Goal: Information Seeking & Learning: Check status

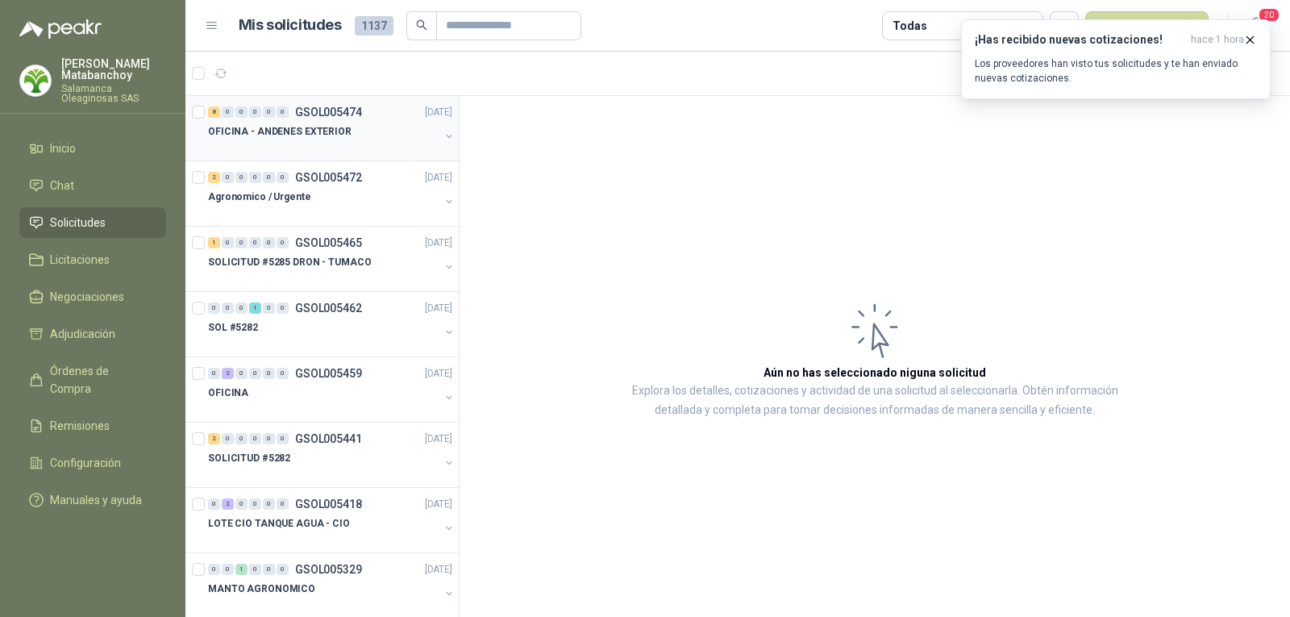
click at [351, 152] on div at bounding box center [323, 147] width 231 height 13
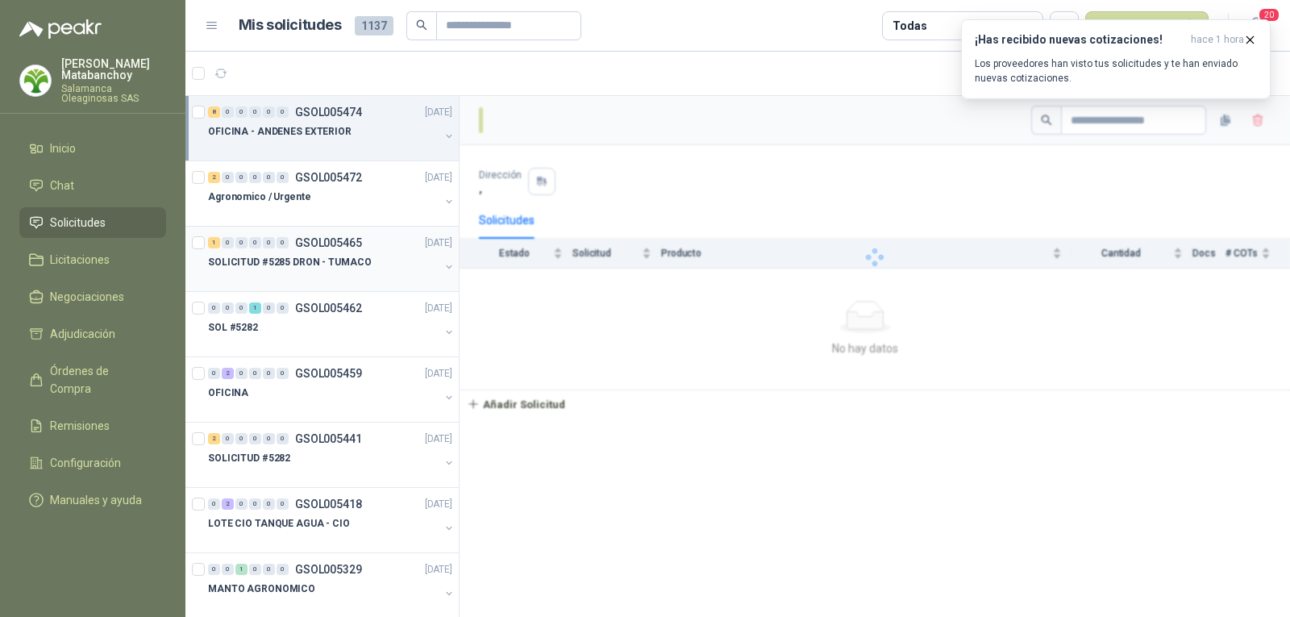
click at [369, 262] on div "SOLICITUD #5285 DRON - TUMACO" at bounding box center [323, 261] width 231 height 19
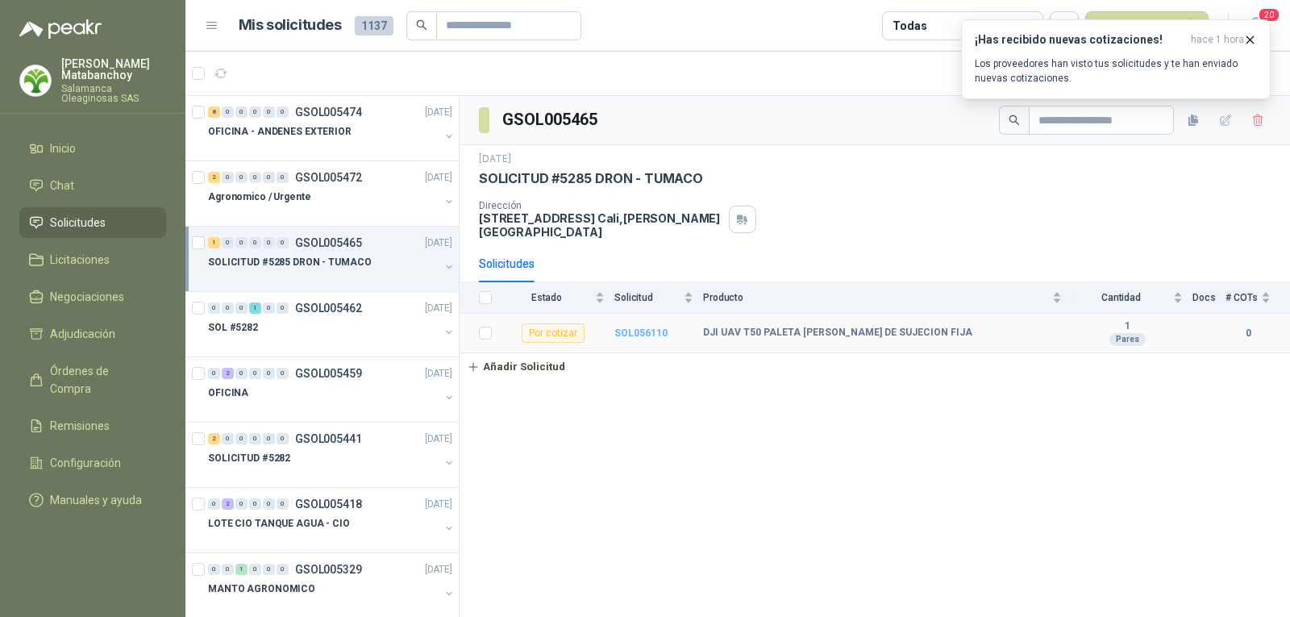
click at [649, 327] on b "SOL056110" at bounding box center [640, 332] width 53 height 11
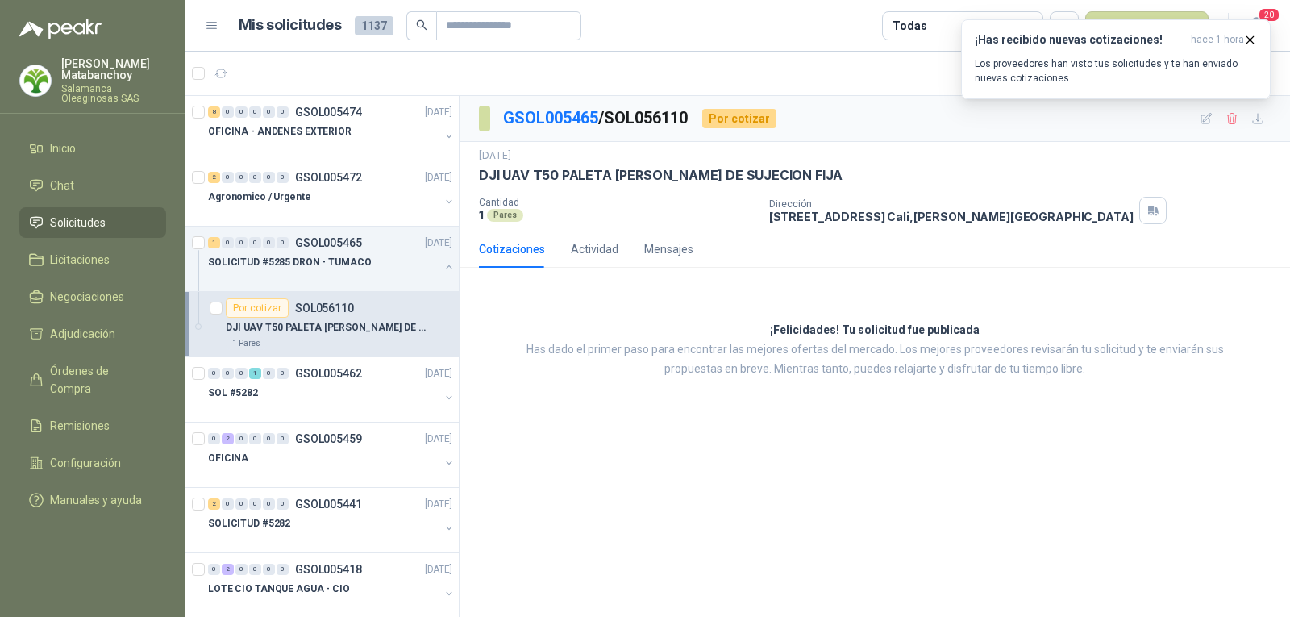
click at [102, 222] on span "Solicitudes" at bounding box center [78, 223] width 56 height 18
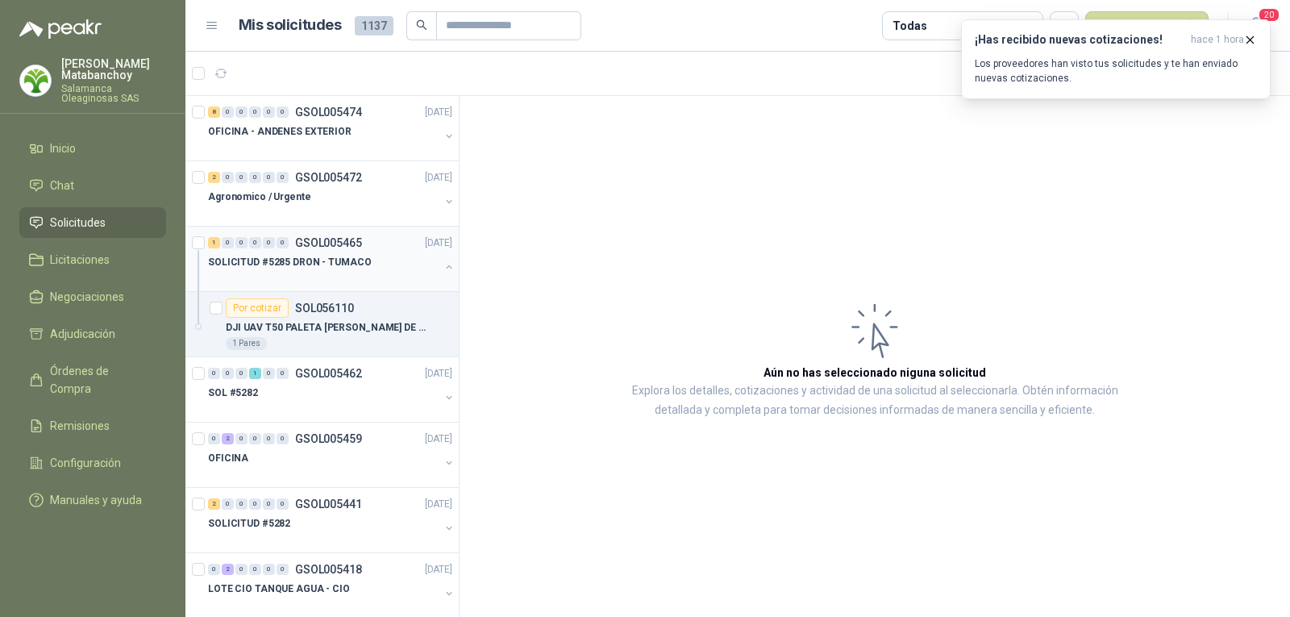
click at [442, 265] on button "button" at bounding box center [448, 266] width 13 height 13
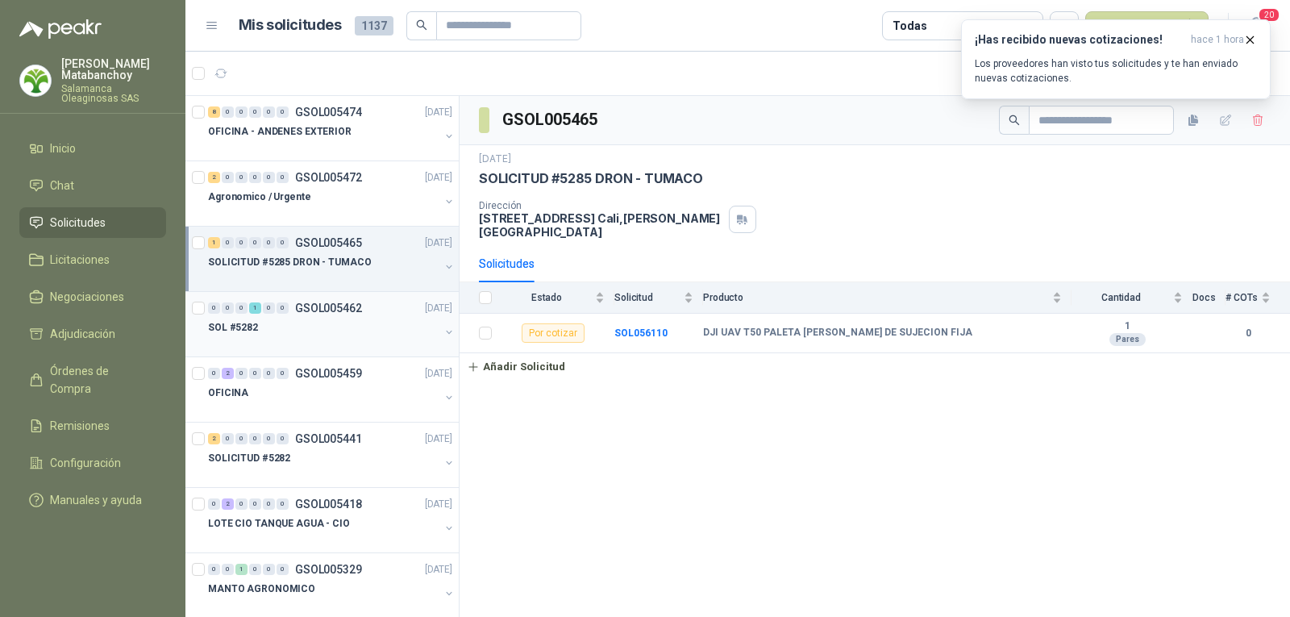
click at [360, 321] on div "SOL #5282" at bounding box center [323, 327] width 231 height 19
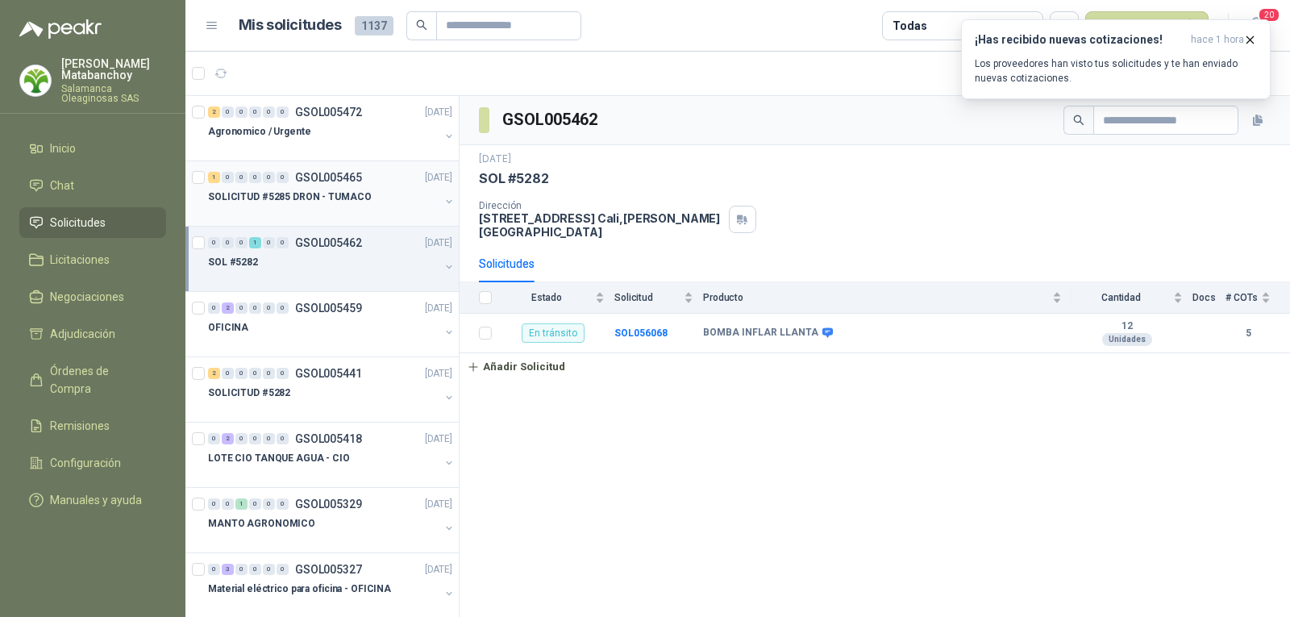
scroll to position [81, 0]
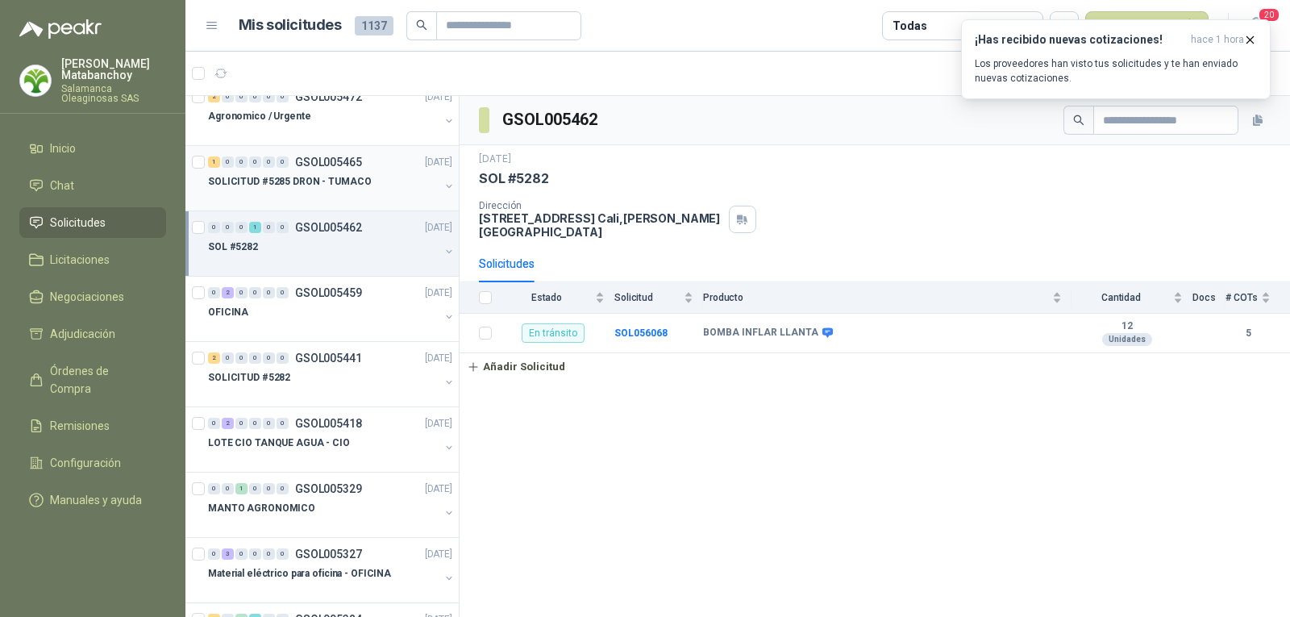
click at [318, 289] on p "GSOL005459" at bounding box center [328, 292] width 67 height 11
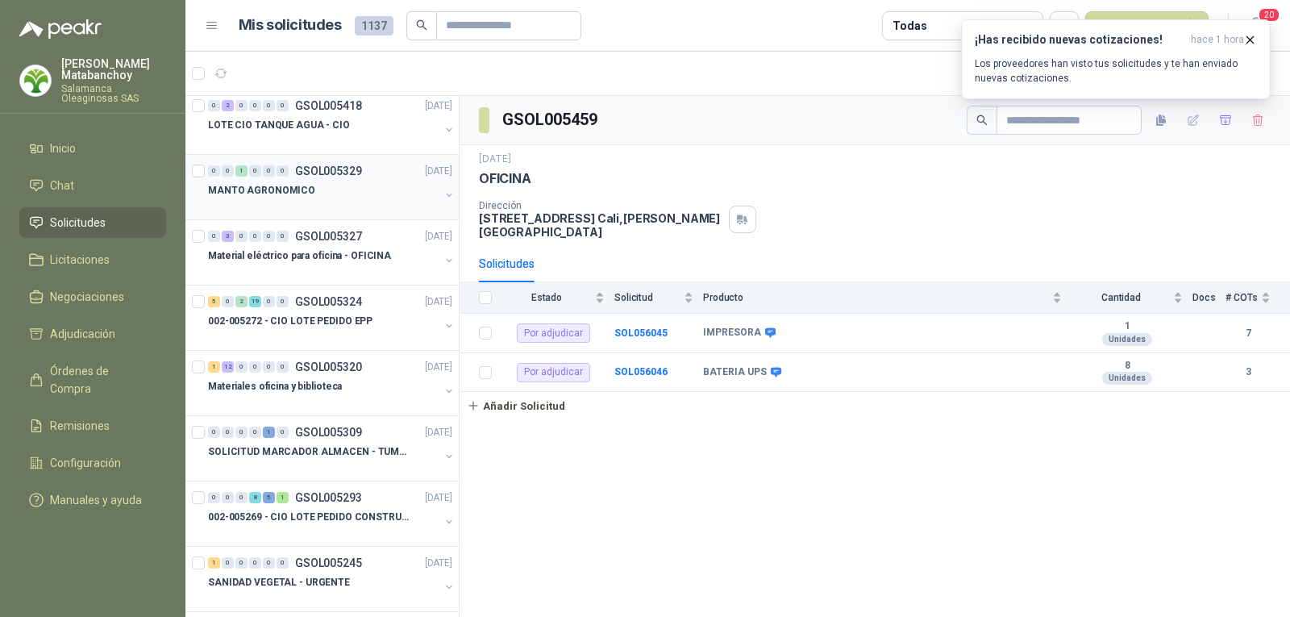
scroll to position [403, 0]
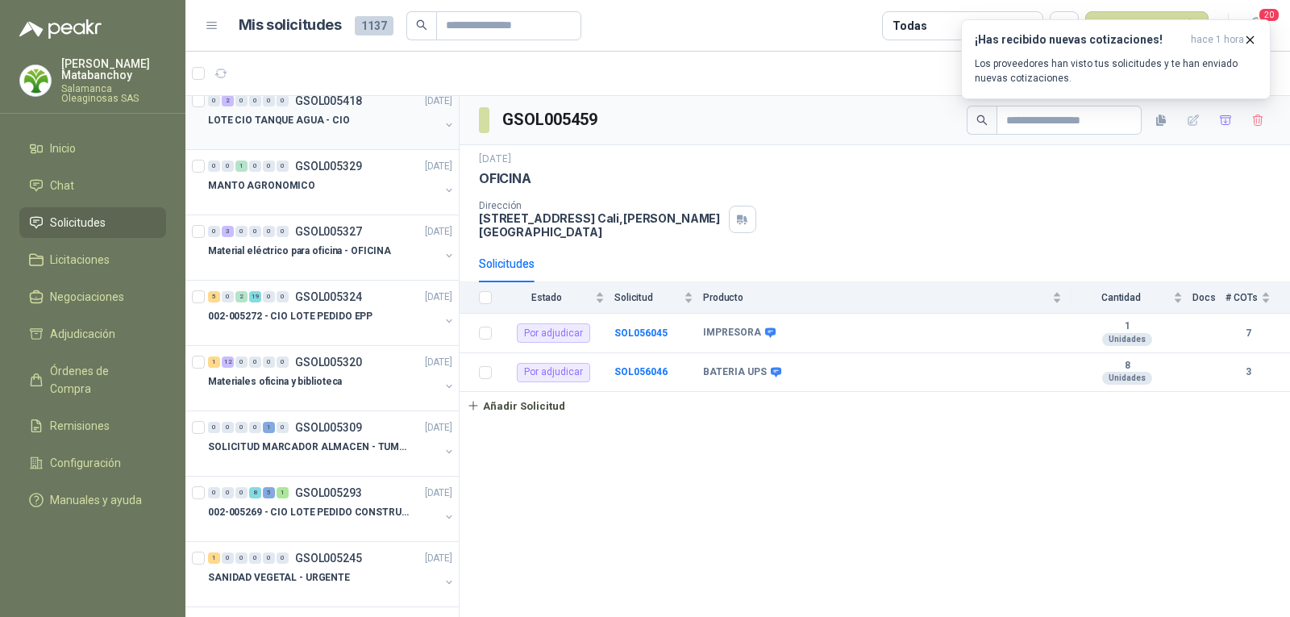
click at [339, 135] on div at bounding box center [323, 136] width 231 height 13
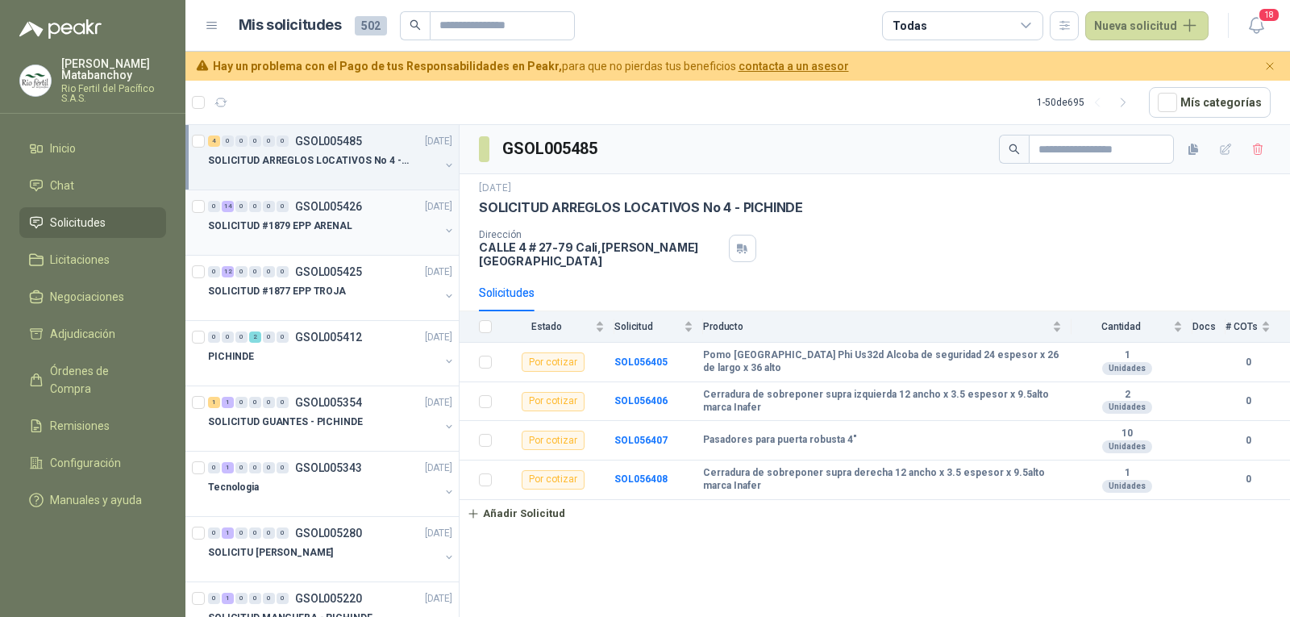
click at [362, 231] on div "SOLICITUD #1879 EPP ARENAL" at bounding box center [323, 225] width 231 height 19
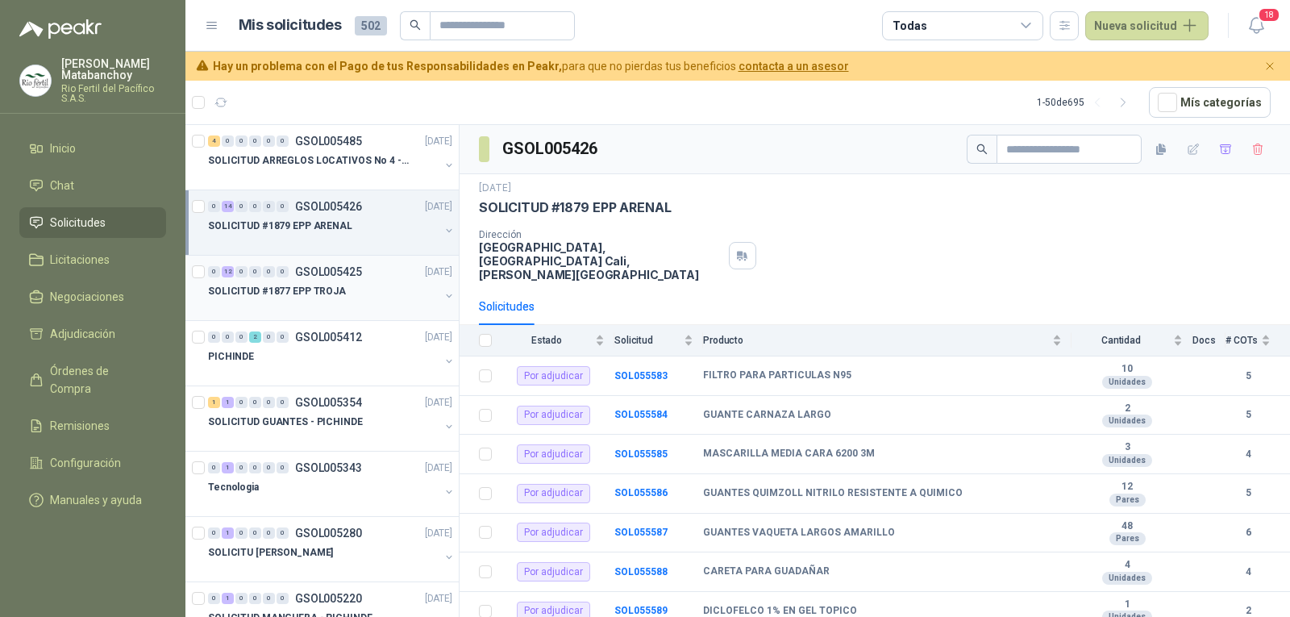
click at [307, 289] on p "SOLICITUD #1877 EPP TROJA" at bounding box center [277, 291] width 138 height 15
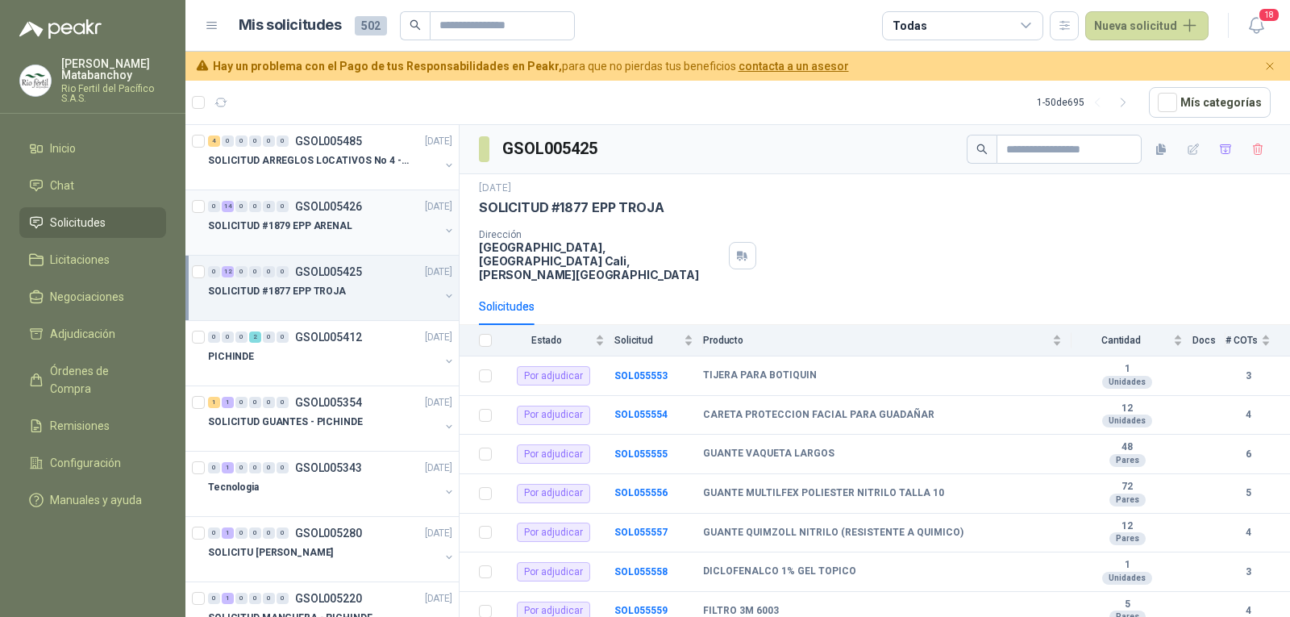
click at [317, 236] on div at bounding box center [323, 241] width 231 height 13
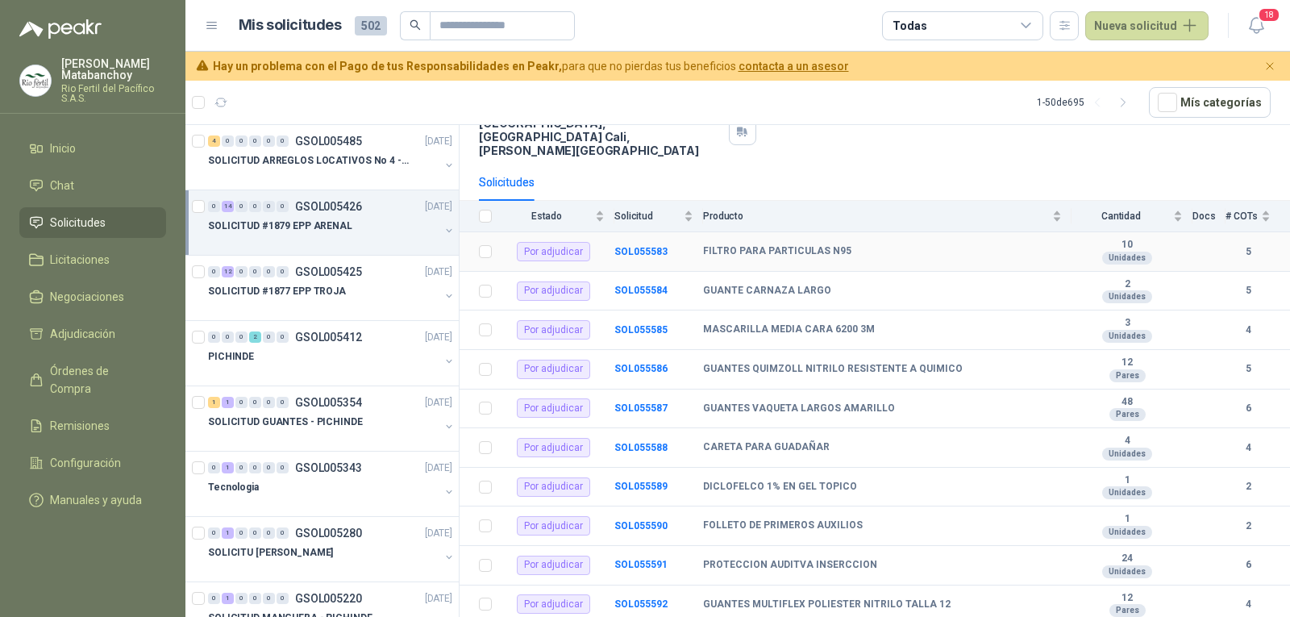
scroll to position [297, 0]
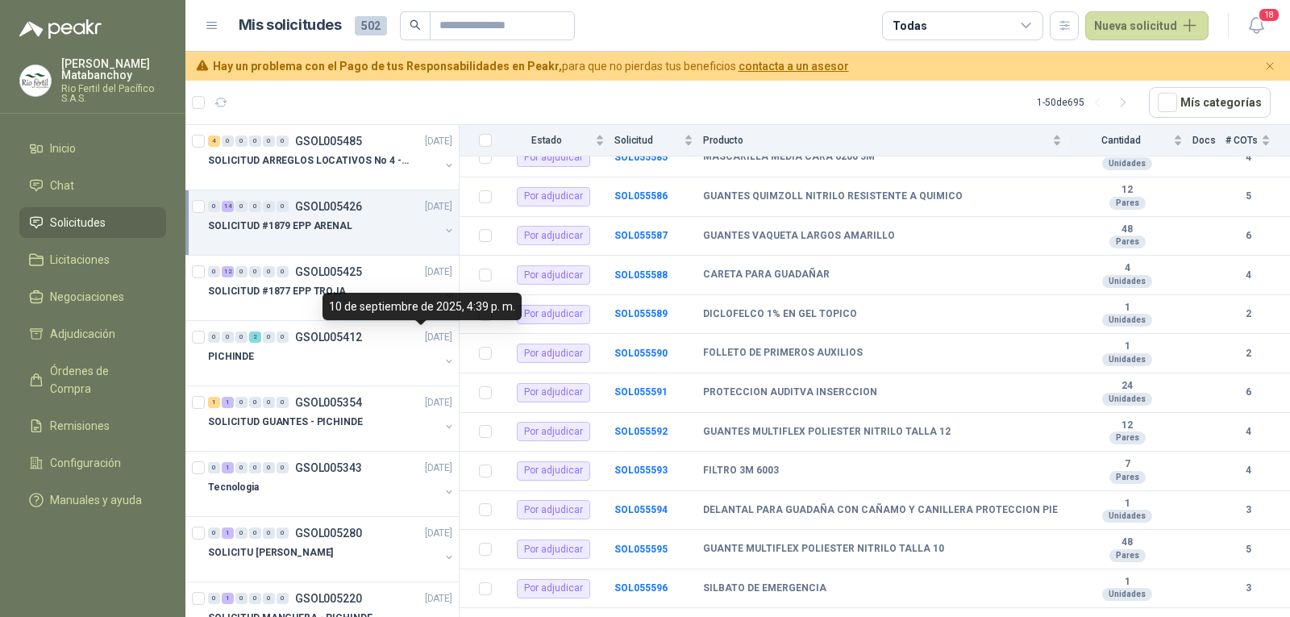
click at [359, 297] on div "10 de septiembre de 2025, 4:39 p. m." at bounding box center [421, 306] width 199 height 27
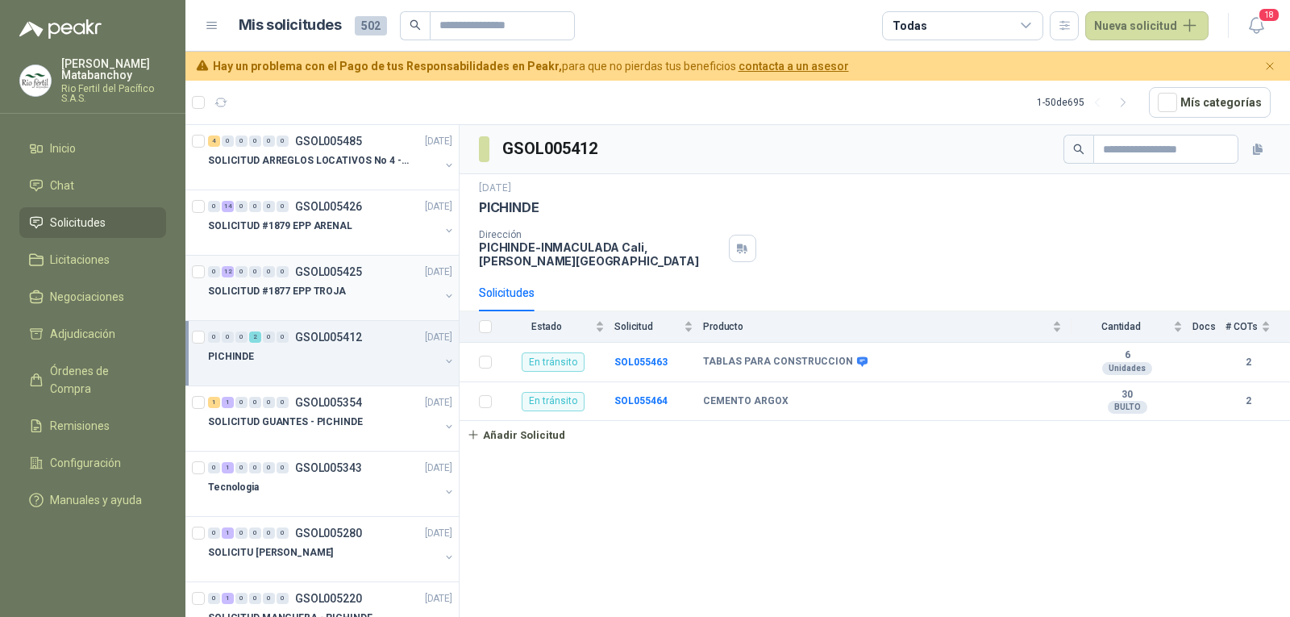
click at [355, 283] on div "SOLICITUD #1877 EPP TROJA" at bounding box center [323, 290] width 231 height 19
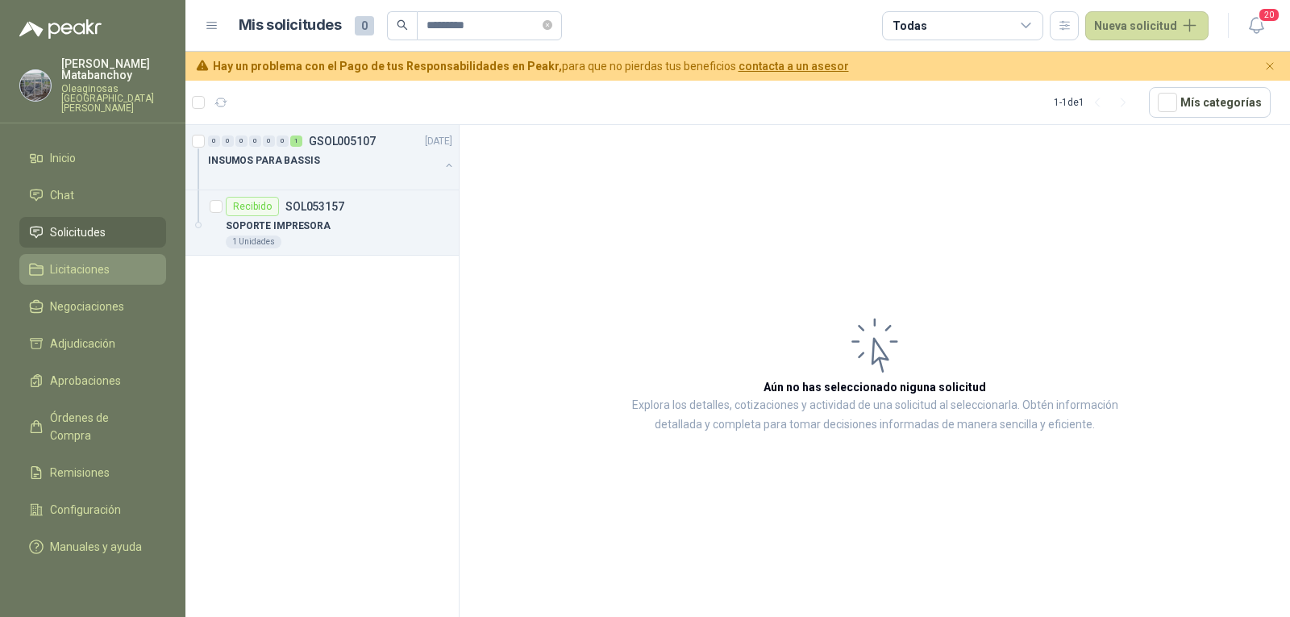
drag, startPoint x: 69, startPoint y: 222, endPoint x: 118, endPoint y: 250, distance: 55.6
click at [69, 223] on span "Solicitudes" at bounding box center [78, 232] width 56 height 18
click at [323, 210] on p "SOL053157" at bounding box center [314, 206] width 59 height 11
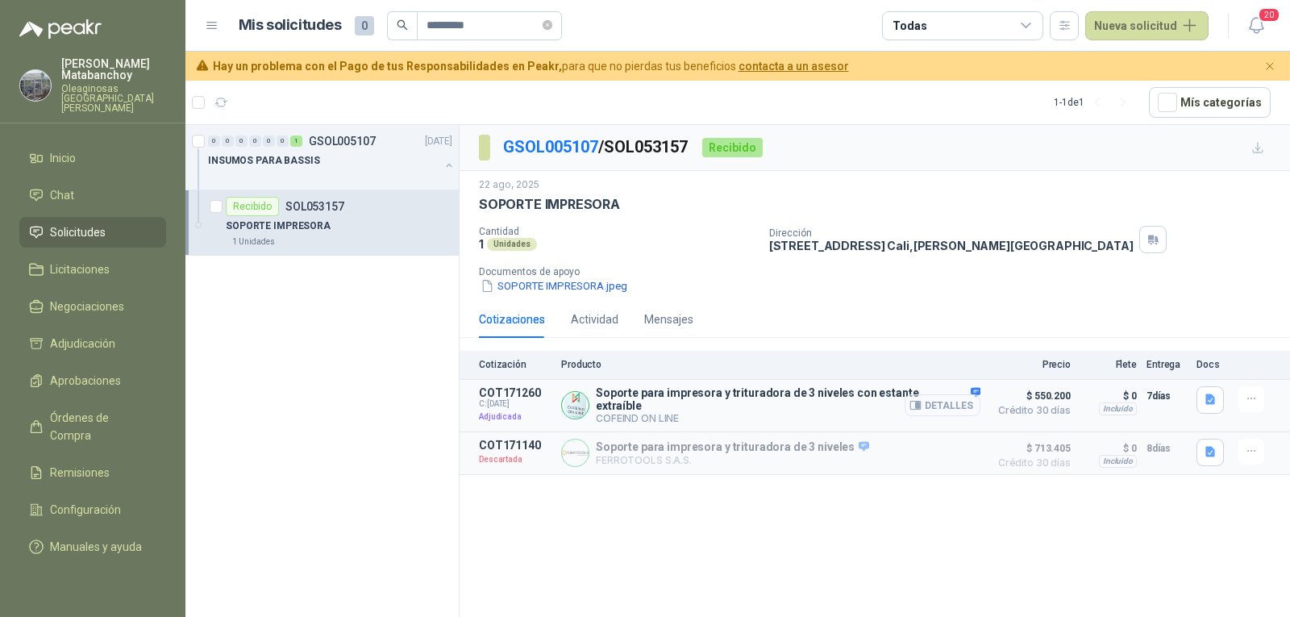
click at [938, 407] on button "Detalles" at bounding box center [942, 405] width 76 height 22
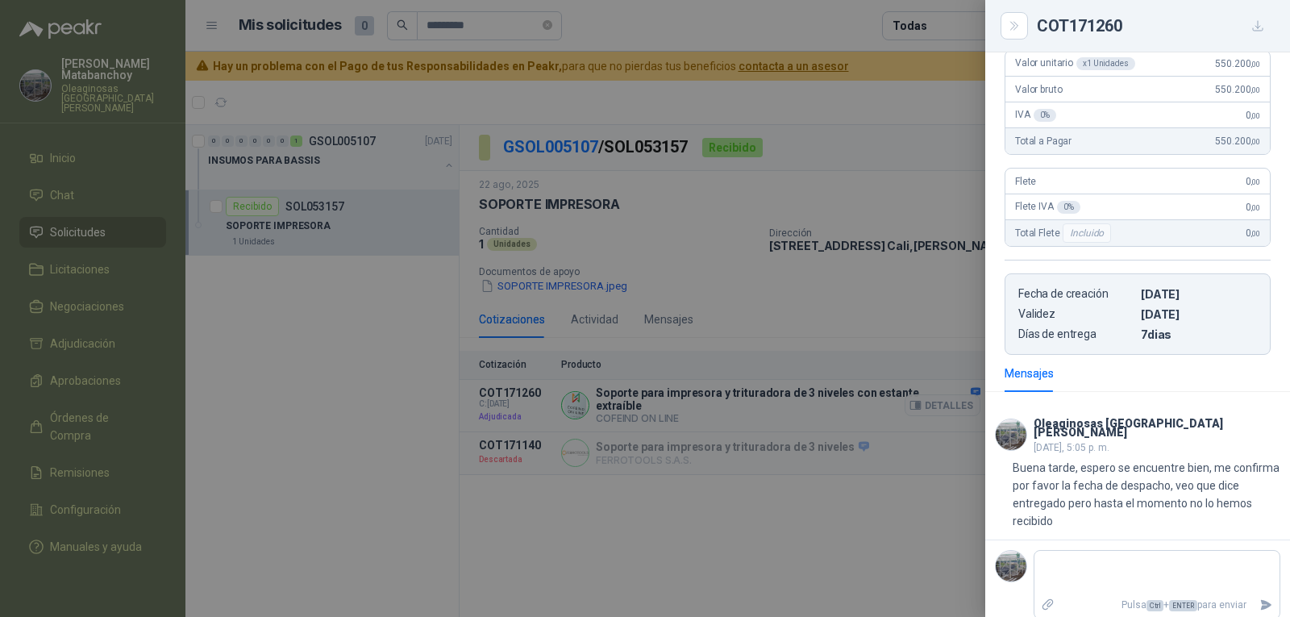
scroll to position [341, 0]
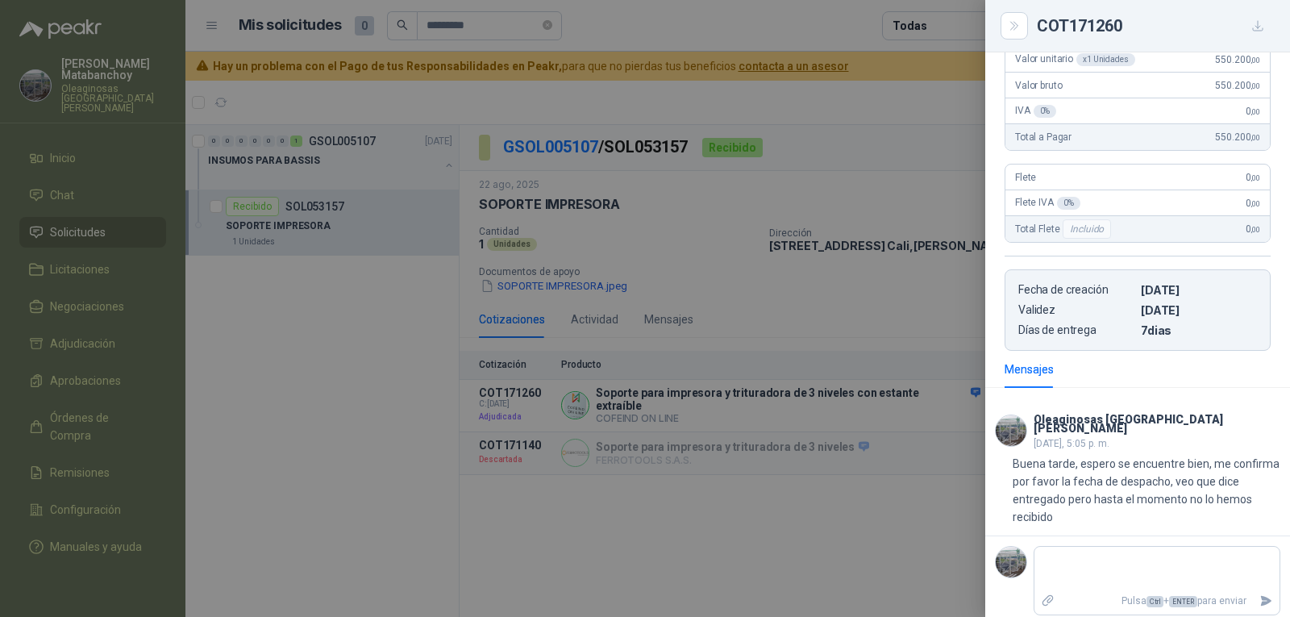
click at [599, 438] on div at bounding box center [645, 308] width 1290 height 617
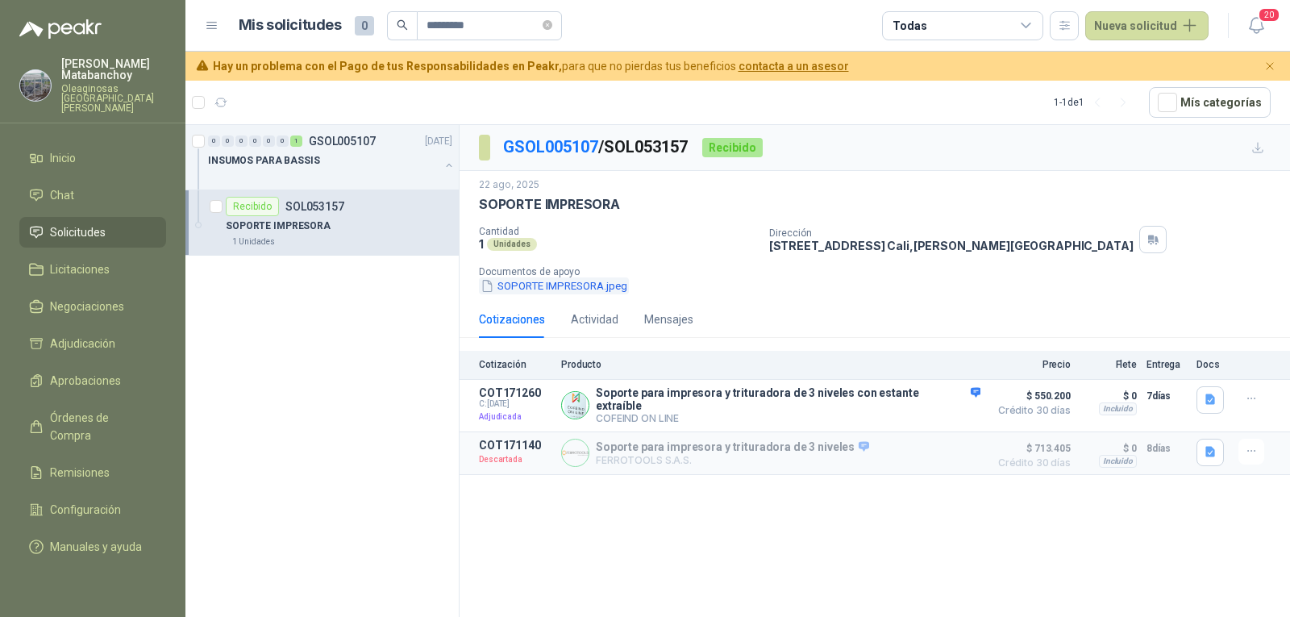
click at [584, 280] on button "SOPORTE IMPRESORA.jpeg" at bounding box center [554, 285] width 150 height 17
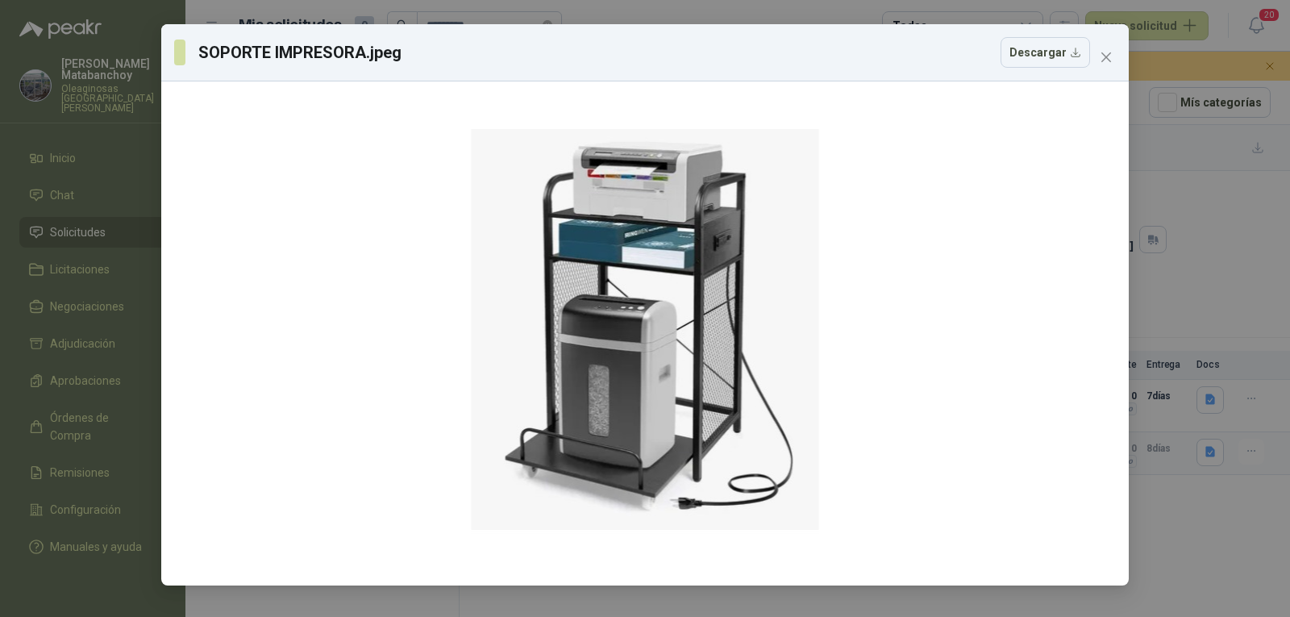
click at [1091, 50] on div "SOPORTE IMPRESORA.jpeg Descargar" at bounding box center [644, 52] width 941 height 31
click at [1101, 56] on icon "close" at bounding box center [1105, 57] width 13 height 13
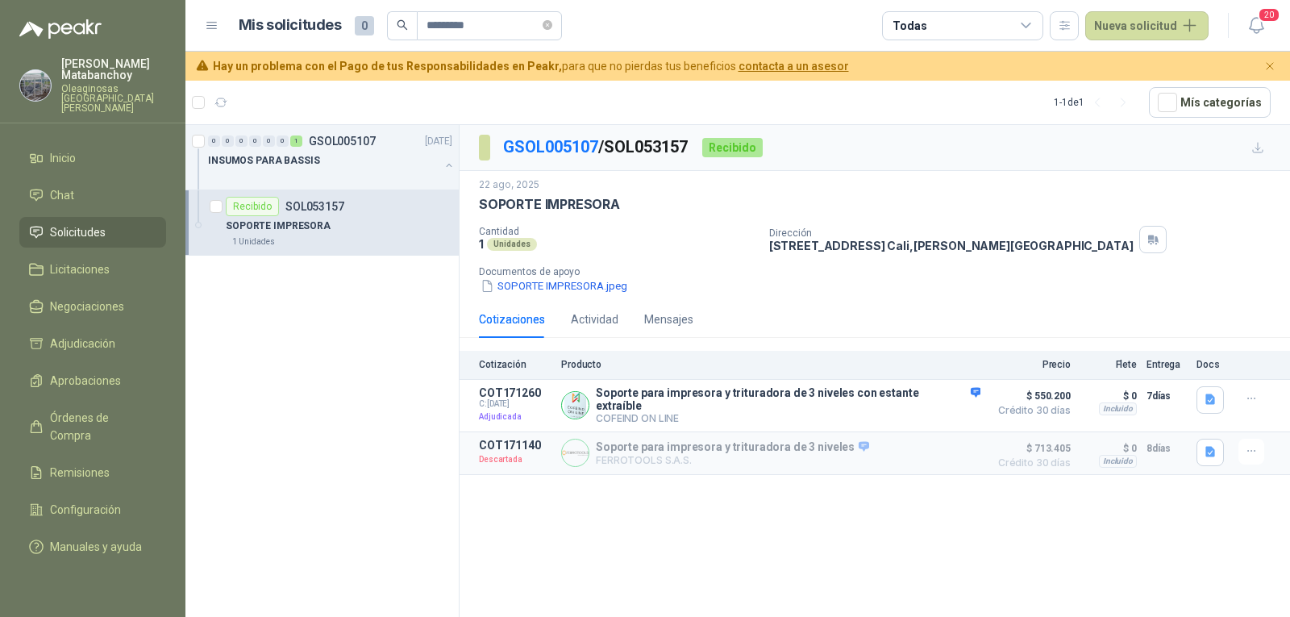
click at [102, 223] on span "Solicitudes" at bounding box center [78, 232] width 56 height 18
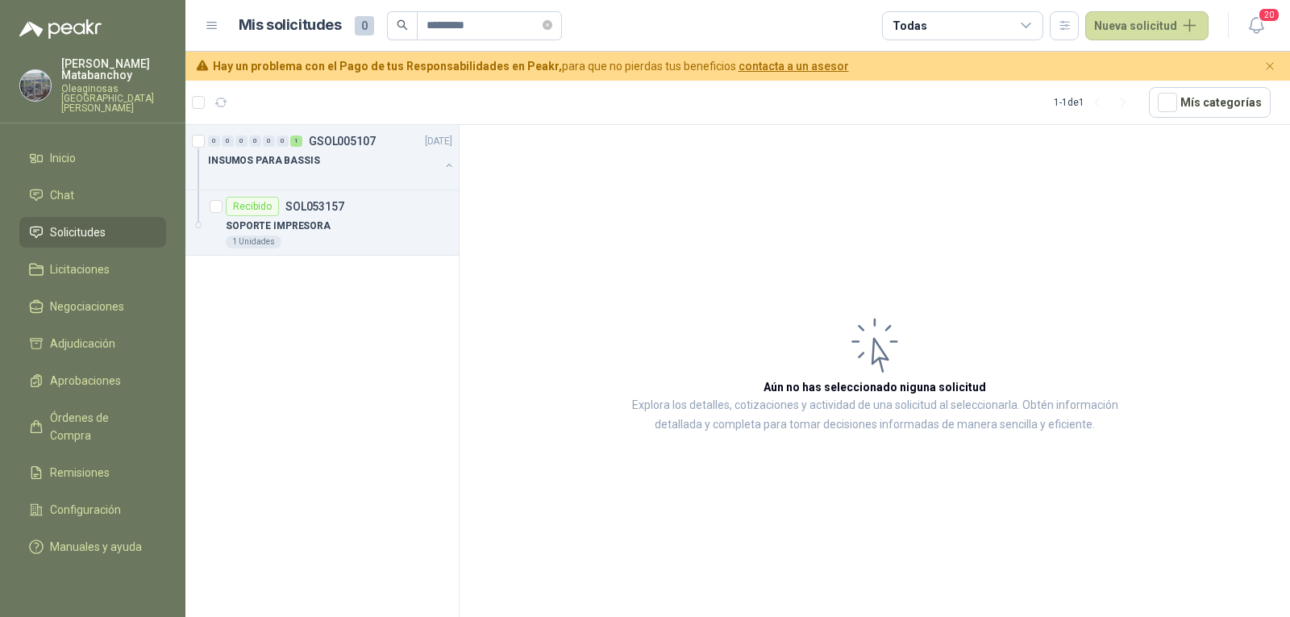
click at [124, 223] on li "Solicitudes" at bounding box center [92, 232] width 127 height 18
click at [405, 158] on div "INSUMOS PARA BASSIS" at bounding box center [323, 160] width 231 height 19
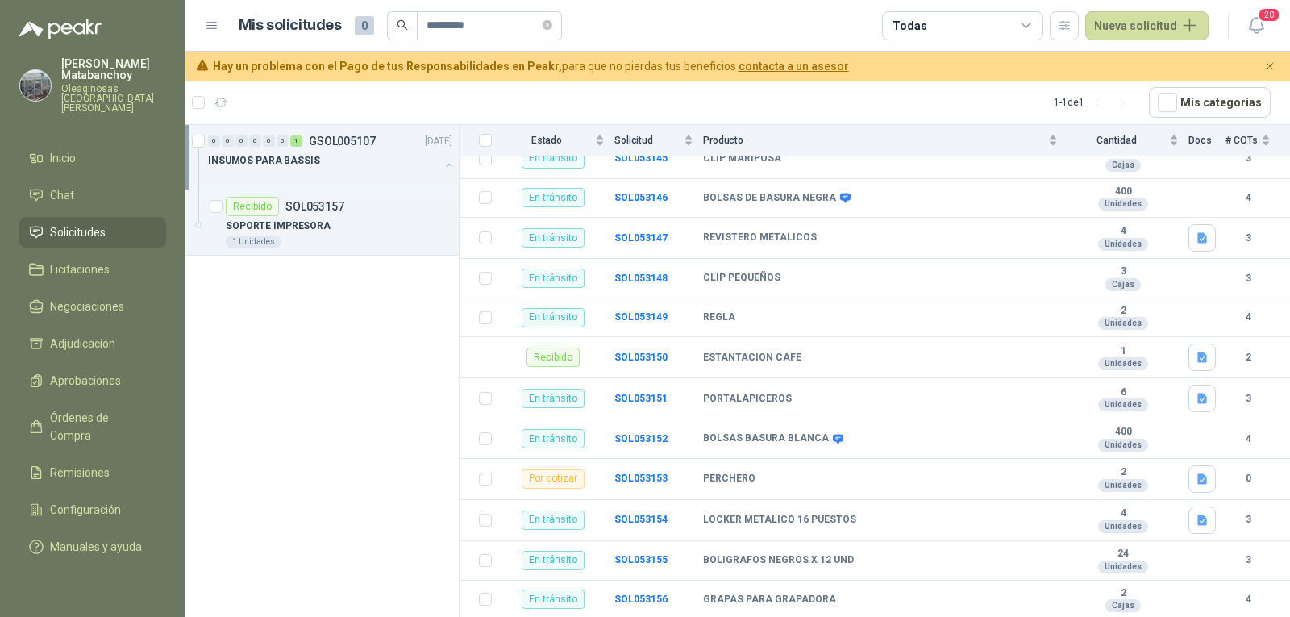
scroll to position [289, 0]
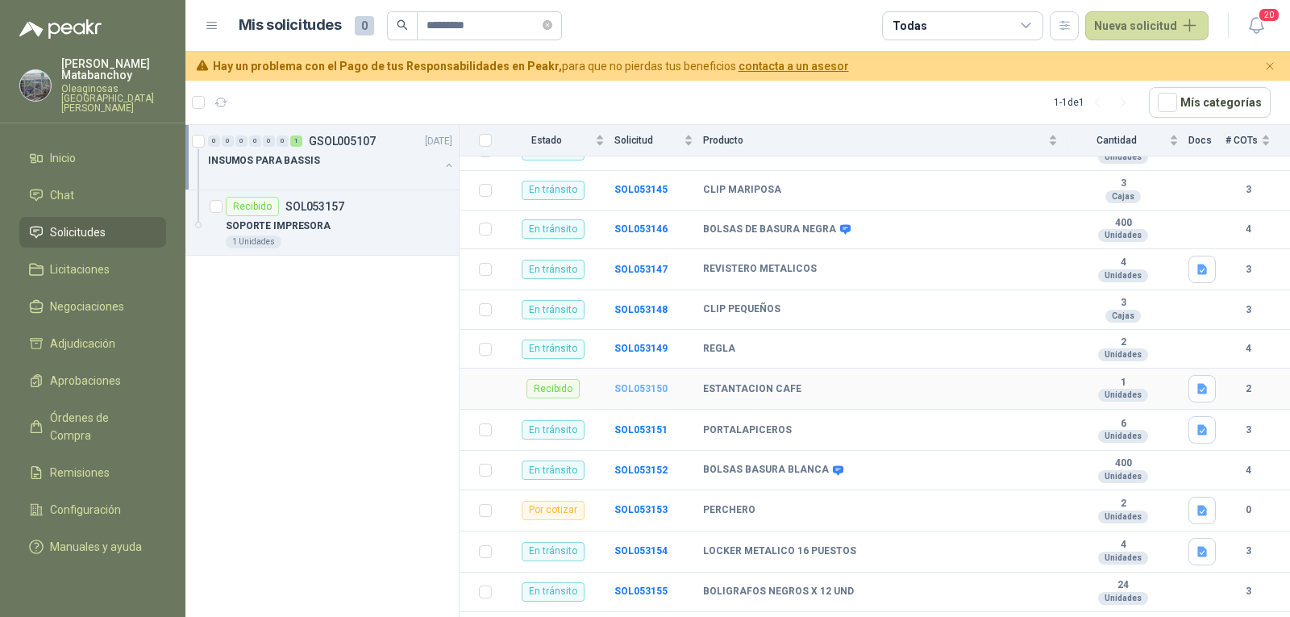
click at [650, 383] on b "SOL053150" at bounding box center [640, 388] width 53 height 11
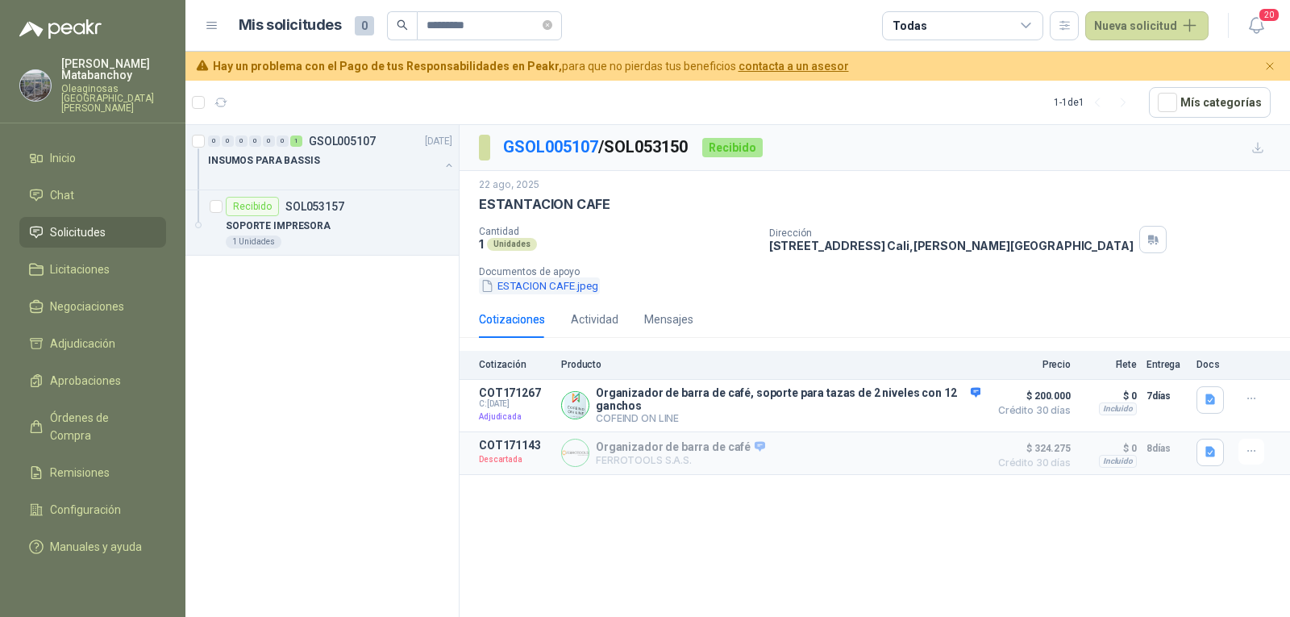
click at [504, 290] on button "ESTACION CAFE.jpeg" at bounding box center [539, 285] width 121 height 17
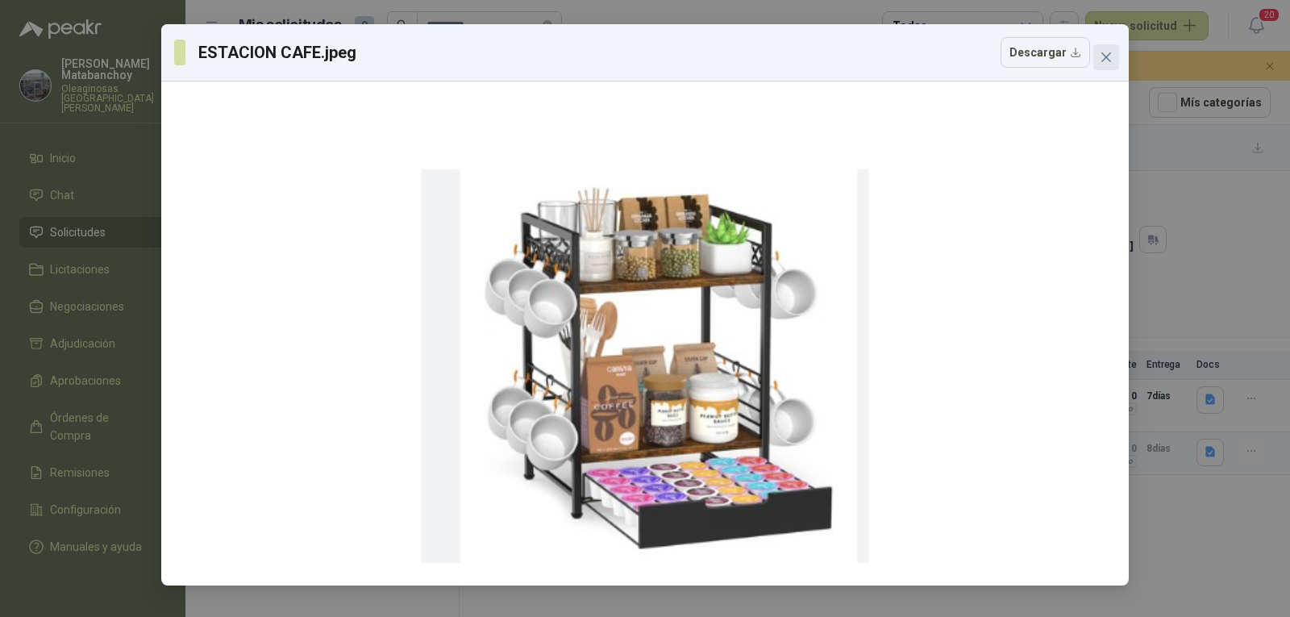
click at [1115, 63] on span "Close" at bounding box center [1106, 57] width 26 height 13
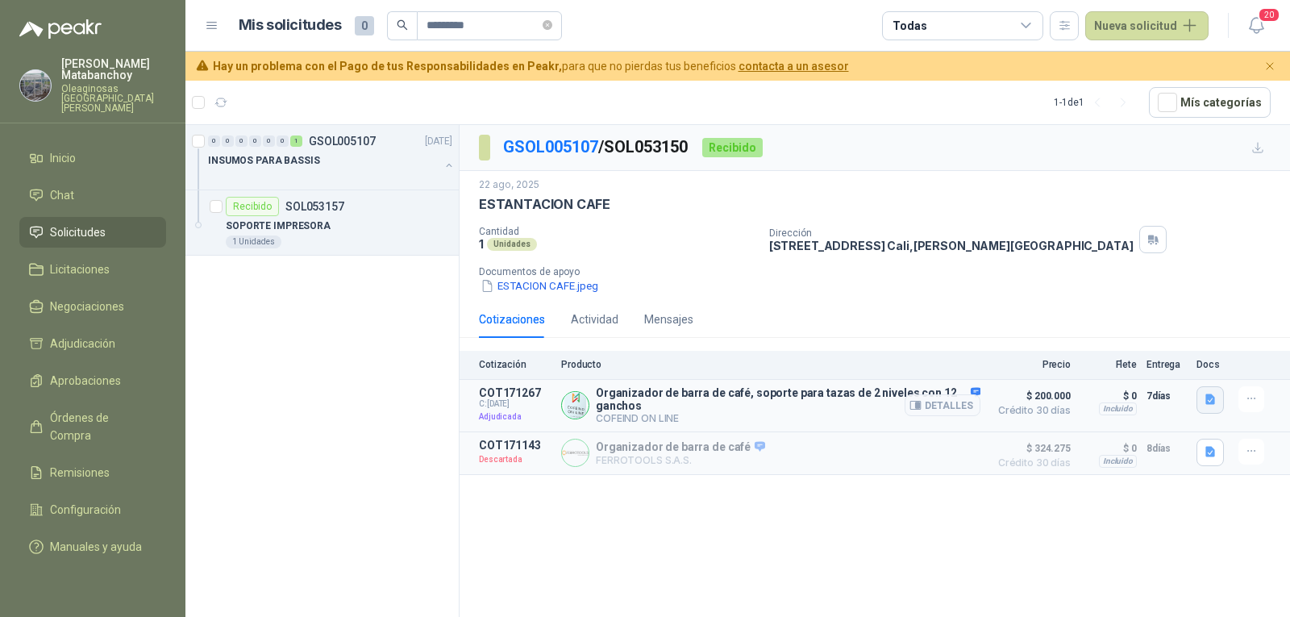
click at [1213, 398] on icon "button" at bounding box center [1210, 399] width 10 height 10
click at [1217, 453] on button "button" at bounding box center [1209, 451] width 27 height 27
click at [1153, 368] on icon "button" at bounding box center [1151, 367] width 14 height 14
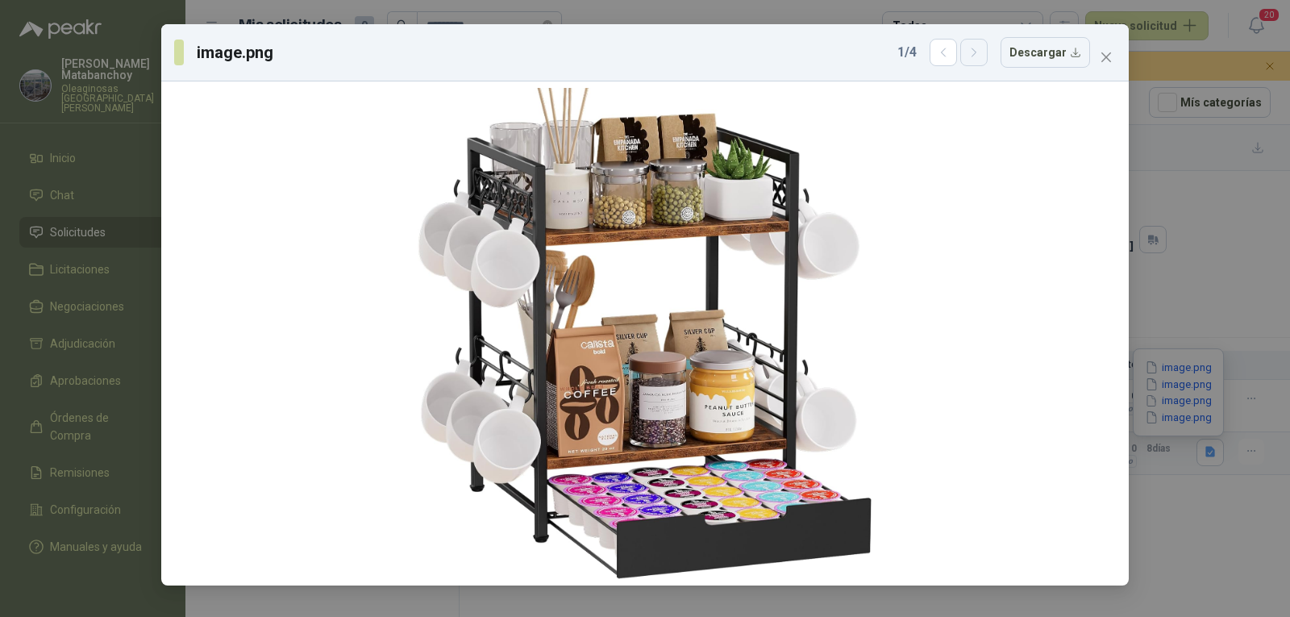
click at [978, 49] on icon "button" at bounding box center [974, 53] width 14 height 14
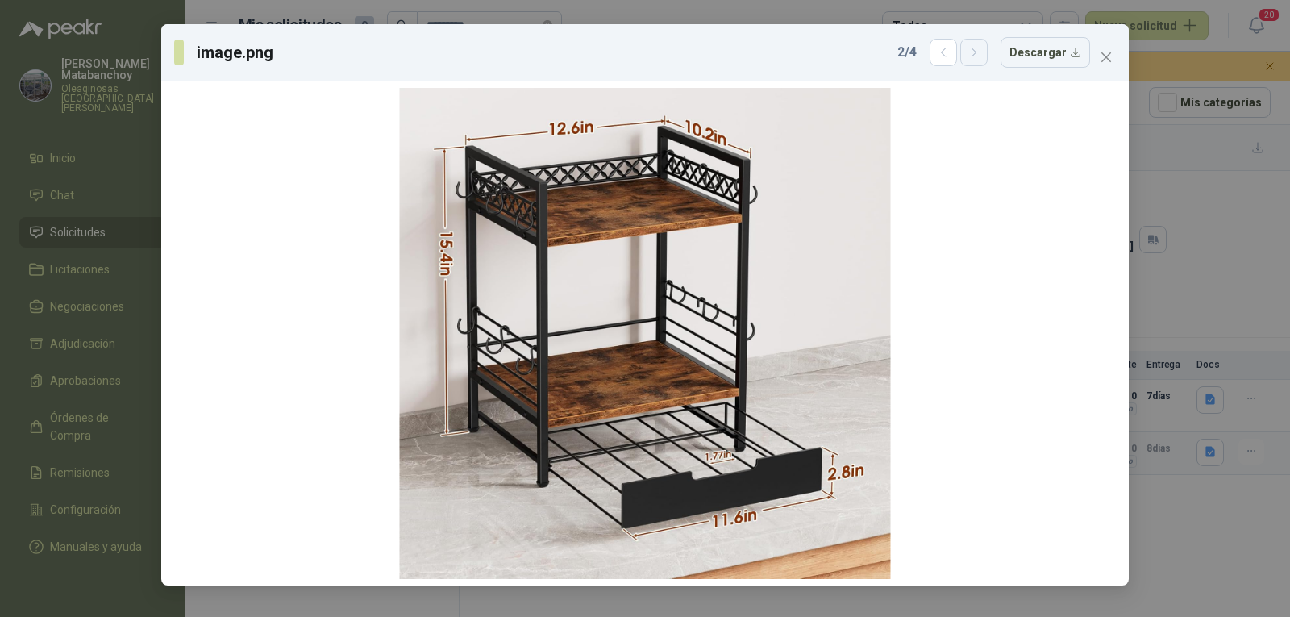
click at [978, 49] on icon "button" at bounding box center [974, 53] width 14 height 14
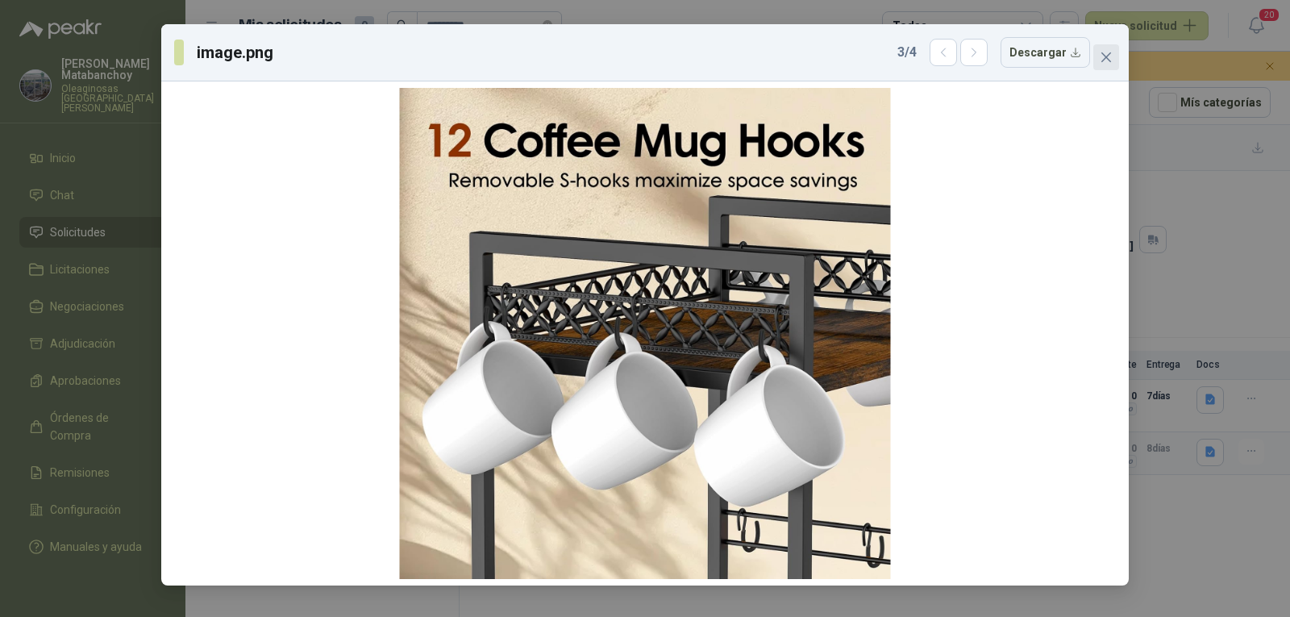
click at [1104, 52] on icon "close" at bounding box center [1105, 57] width 13 height 13
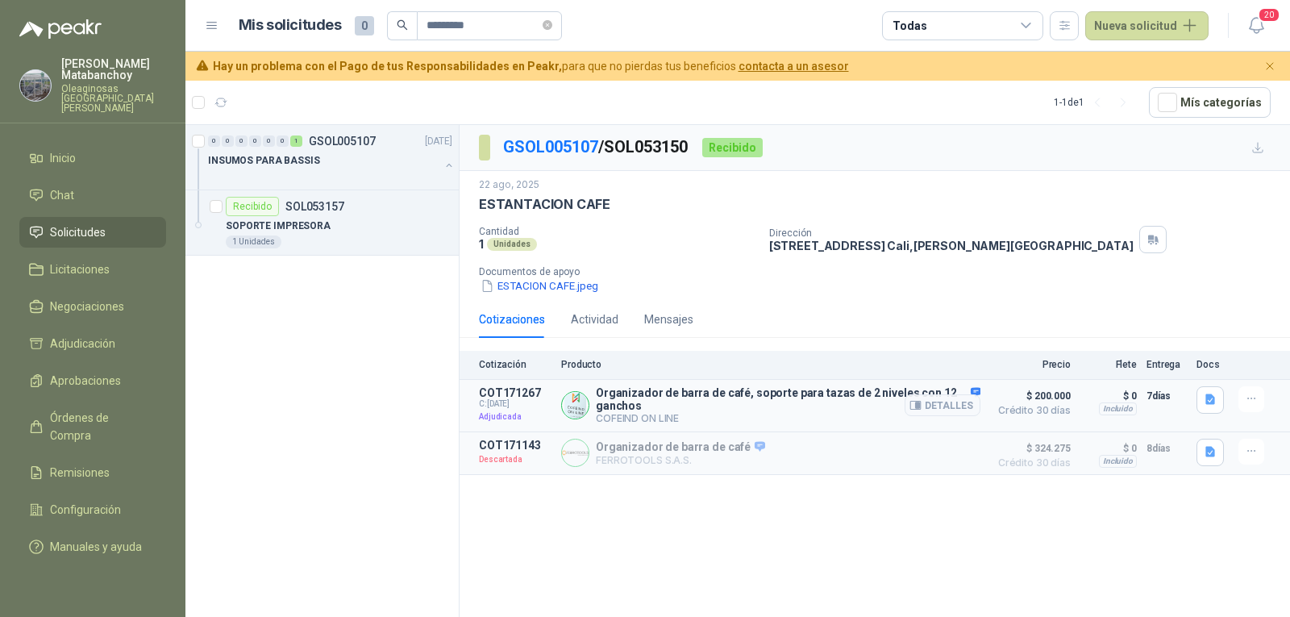
click at [1225, 389] on article "COT171267 C: 23/08/2025 Adjudicada Organizador de barra de café, soporte para t…" at bounding box center [874, 406] width 830 height 52
click at [1215, 391] on button "button" at bounding box center [1209, 399] width 27 height 27
click at [1105, 342] on button "estacion_cafe.JPG" at bounding box center [1127, 347] width 110 height 17
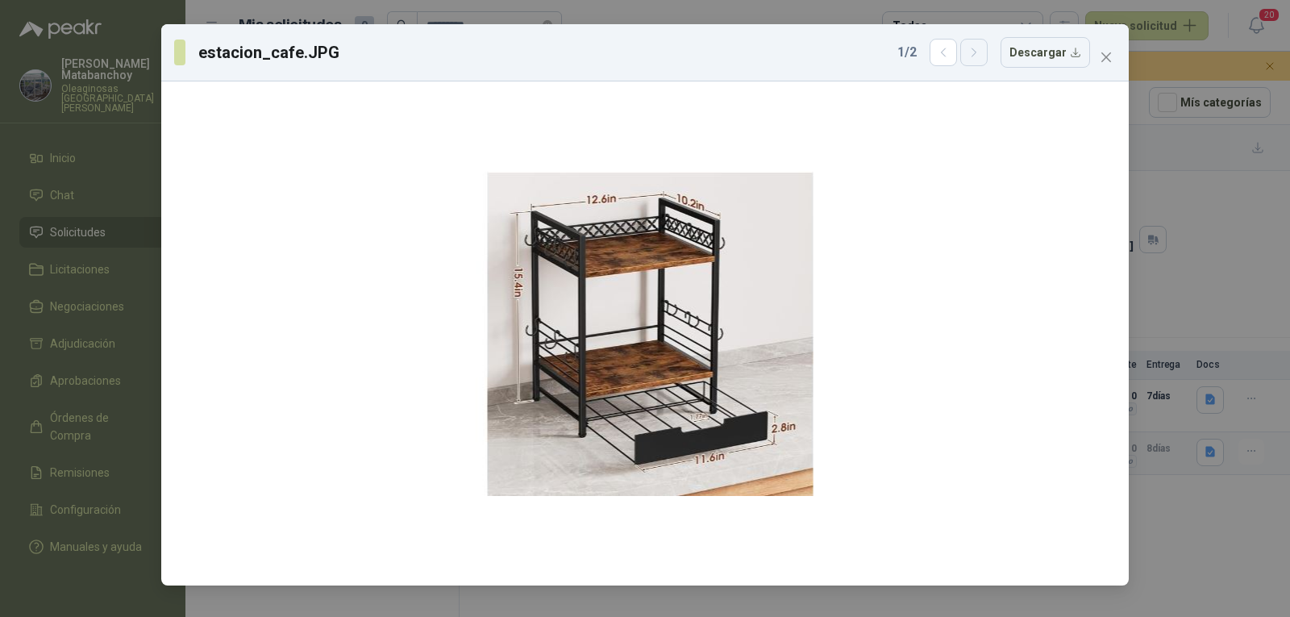
click at [981, 52] on icon "button" at bounding box center [974, 53] width 14 height 14
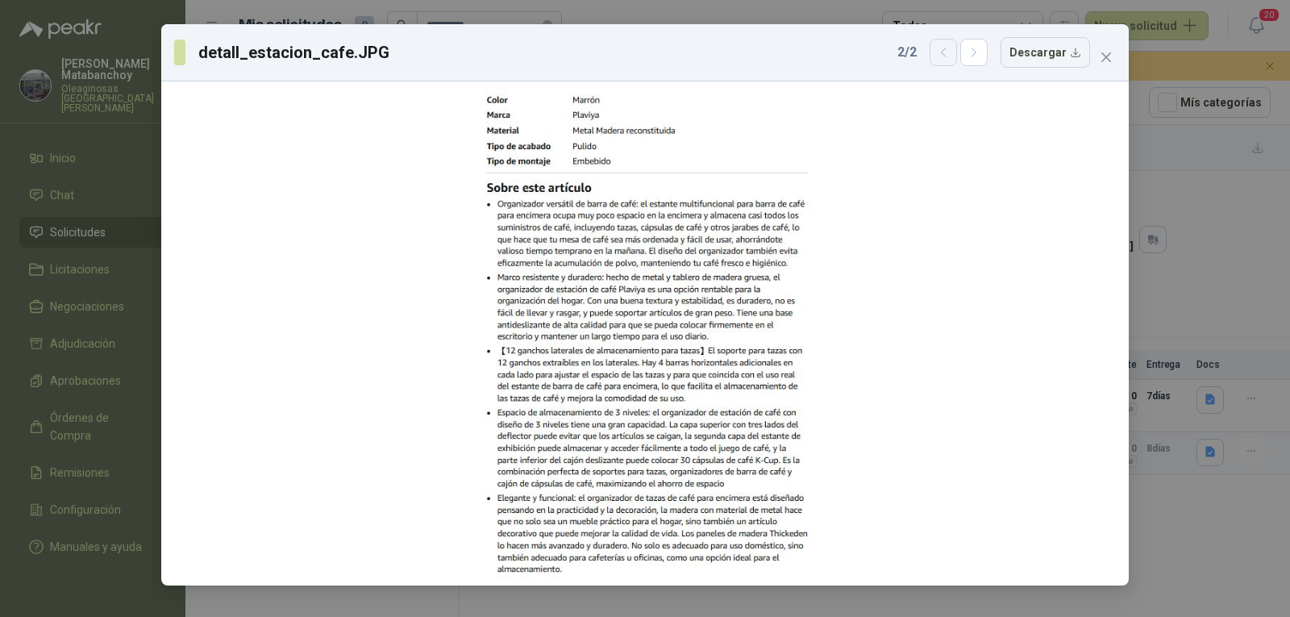
click at [940, 55] on button "button" at bounding box center [942, 52] width 27 height 27
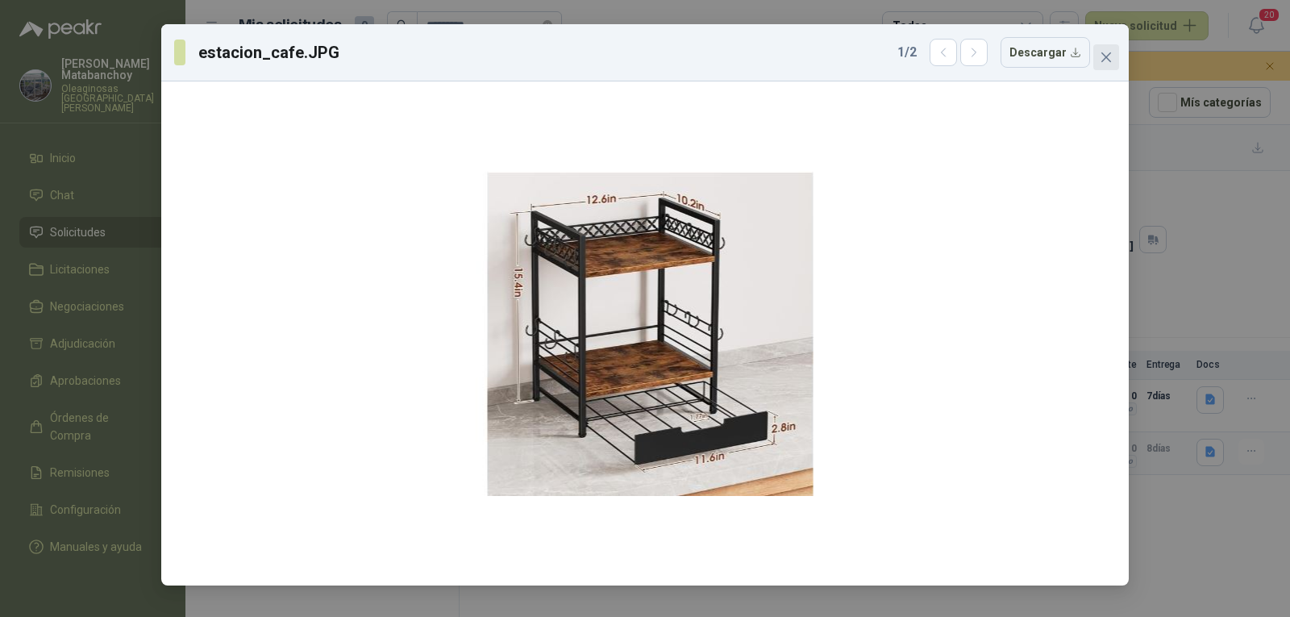
click at [1103, 53] on icon "close" at bounding box center [1106, 57] width 10 height 10
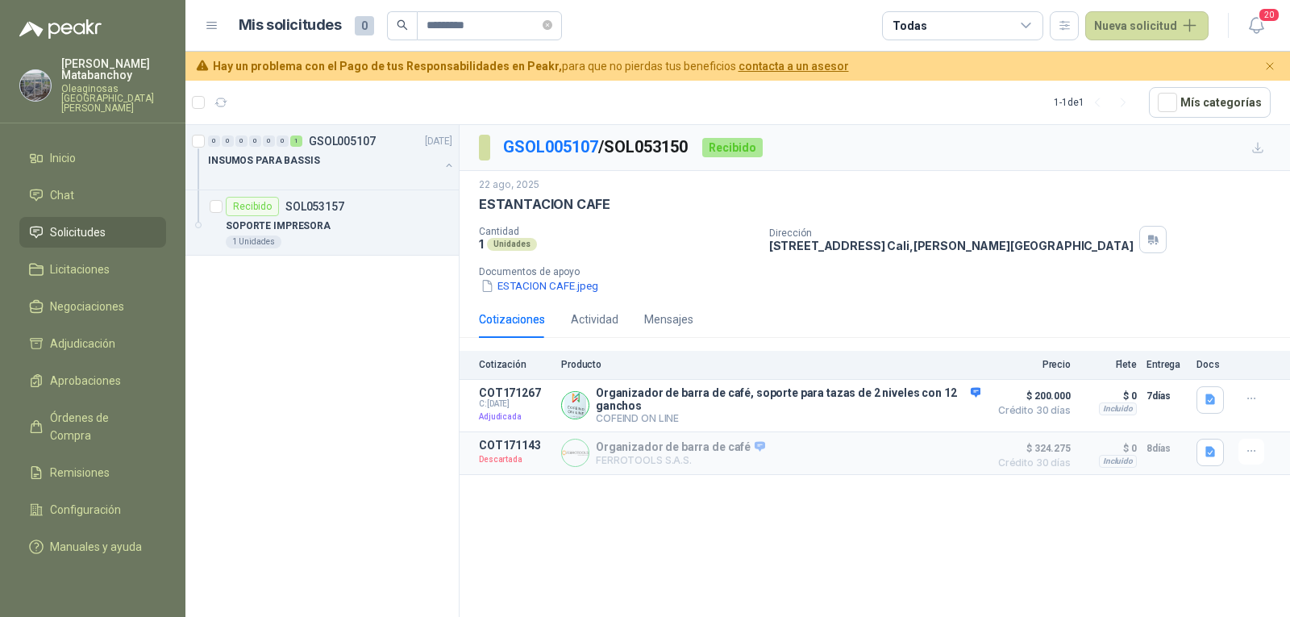
click at [110, 226] on li "Solicitudes" at bounding box center [92, 232] width 127 height 18
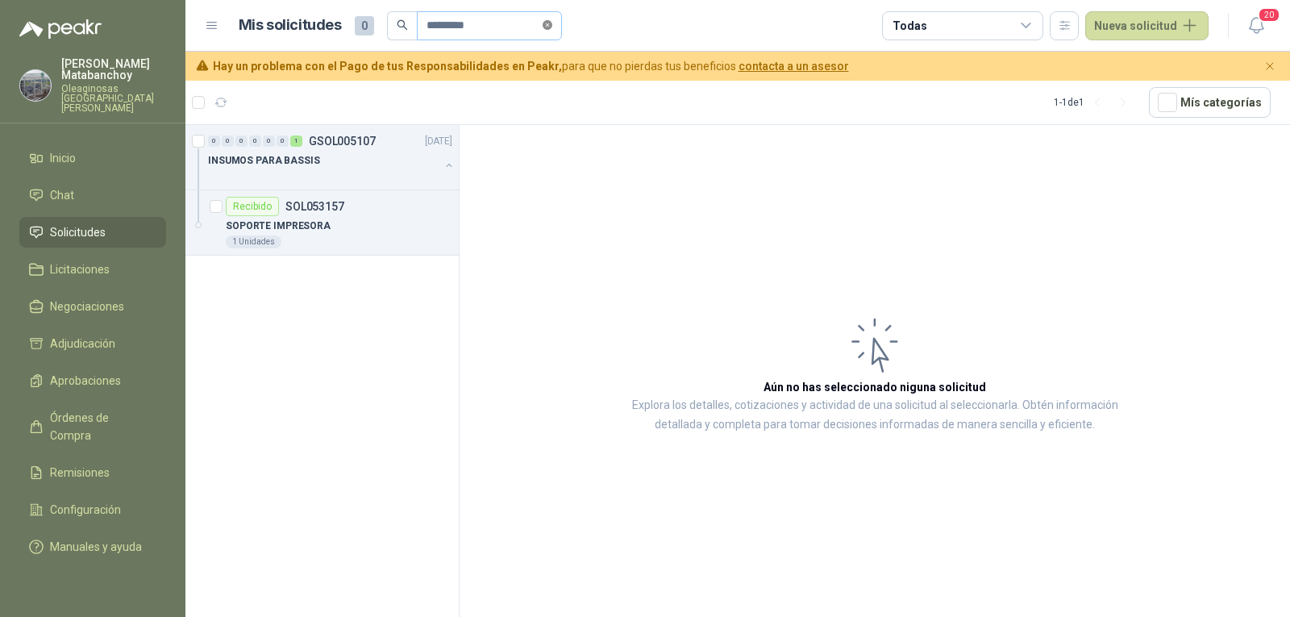
click at [552, 20] on icon "close-circle" at bounding box center [547, 25] width 10 height 10
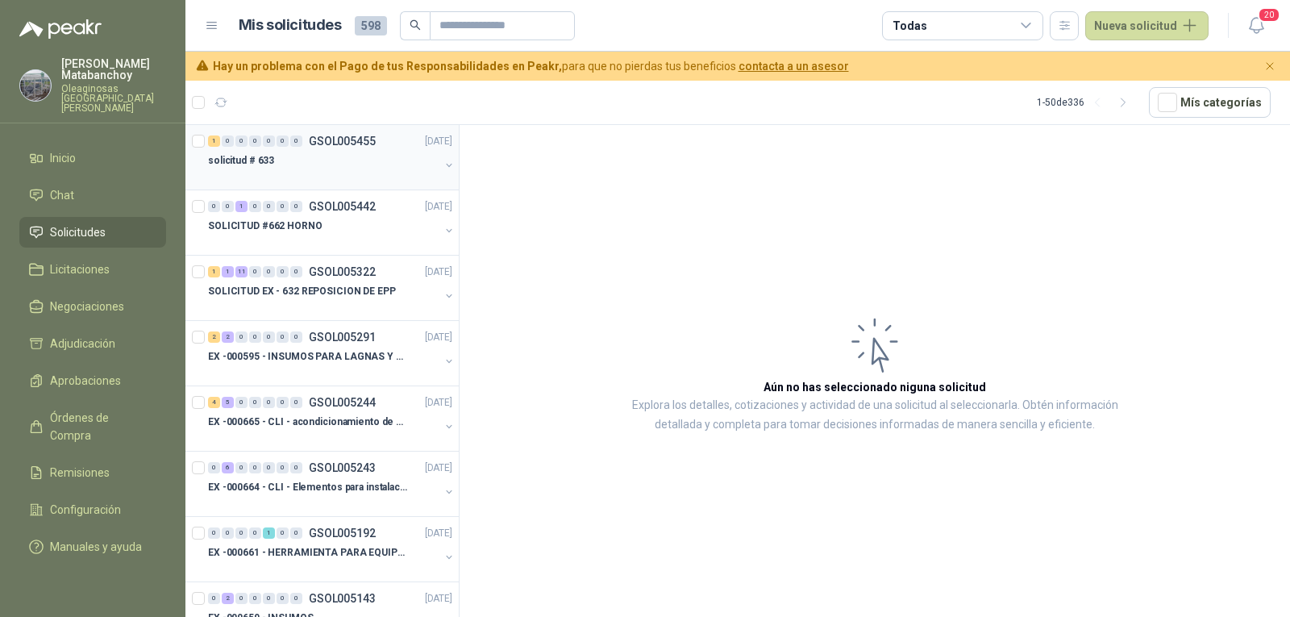
click at [339, 153] on div "solicitud # 633" at bounding box center [323, 160] width 231 height 19
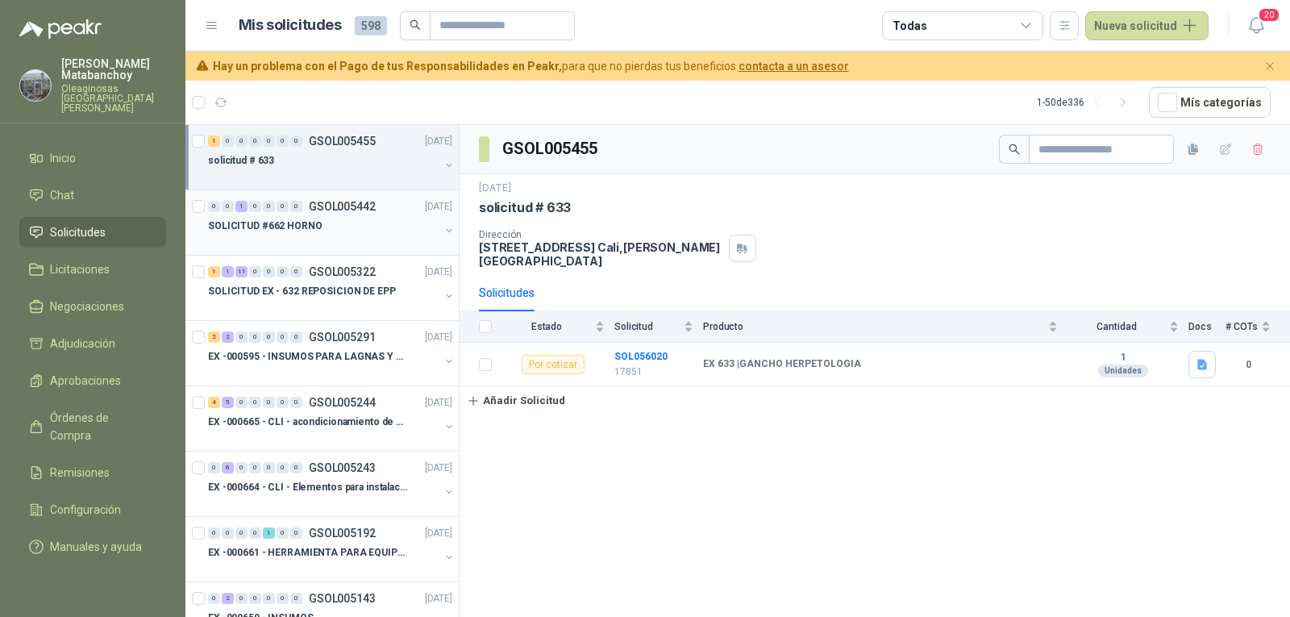
click at [357, 223] on div "SOLICITUD #662 HORNO" at bounding box center [323, 225] width 231 height 19
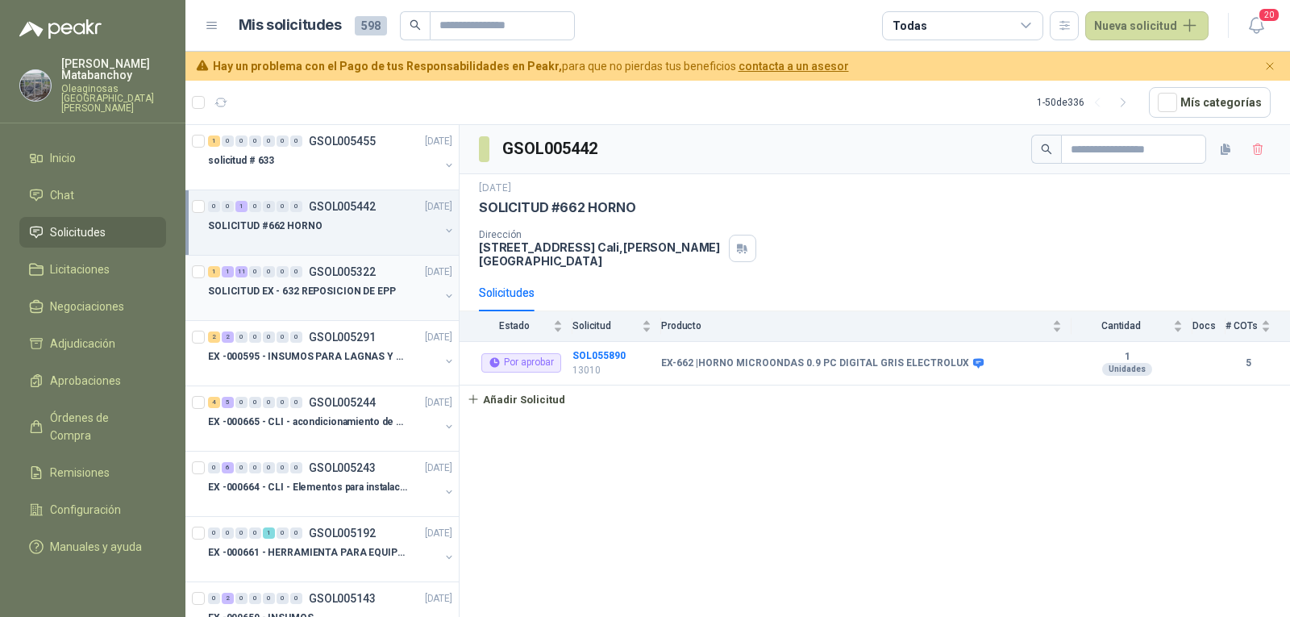
click at [368, 266] on p "GSOL005322" at bounding box center [342, 271] width 67 height 11
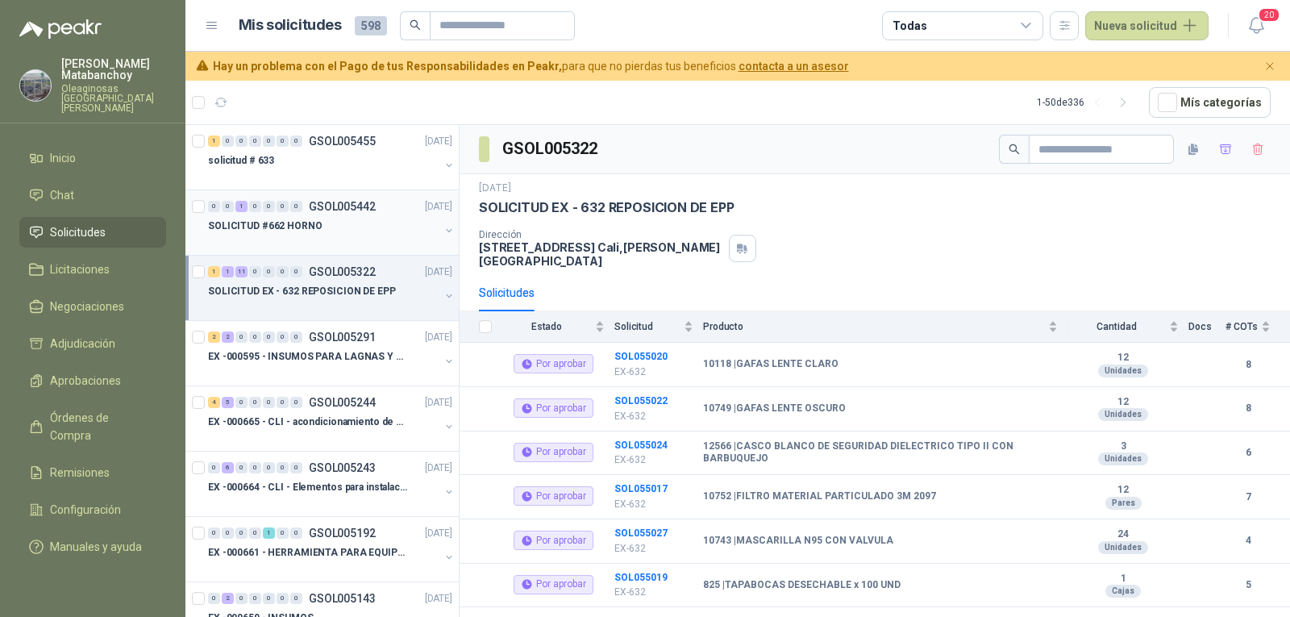
click at [374, 224] on div "SOLICITUD #662 HORNO" at bounding box center [323, 225] width 231 height 19
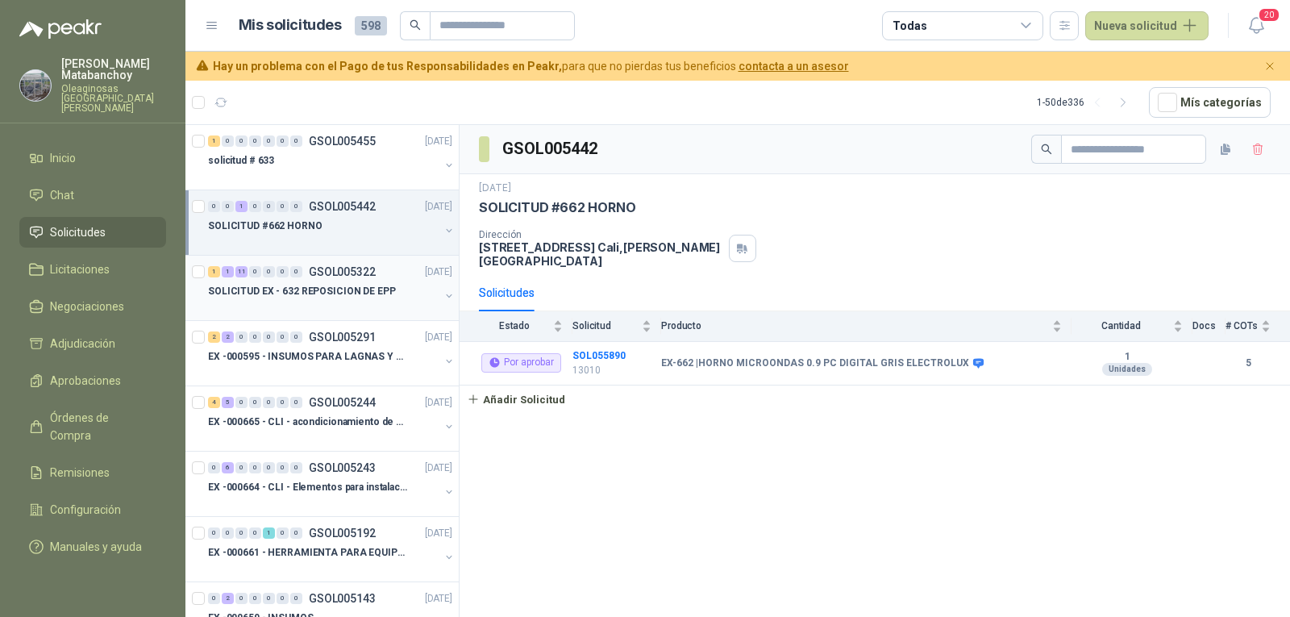
click at [353, 292] on p "SOLICITUD EX - 632 REPOSICION DE EPP" at bounding box center [302, 291] width 188 height 15
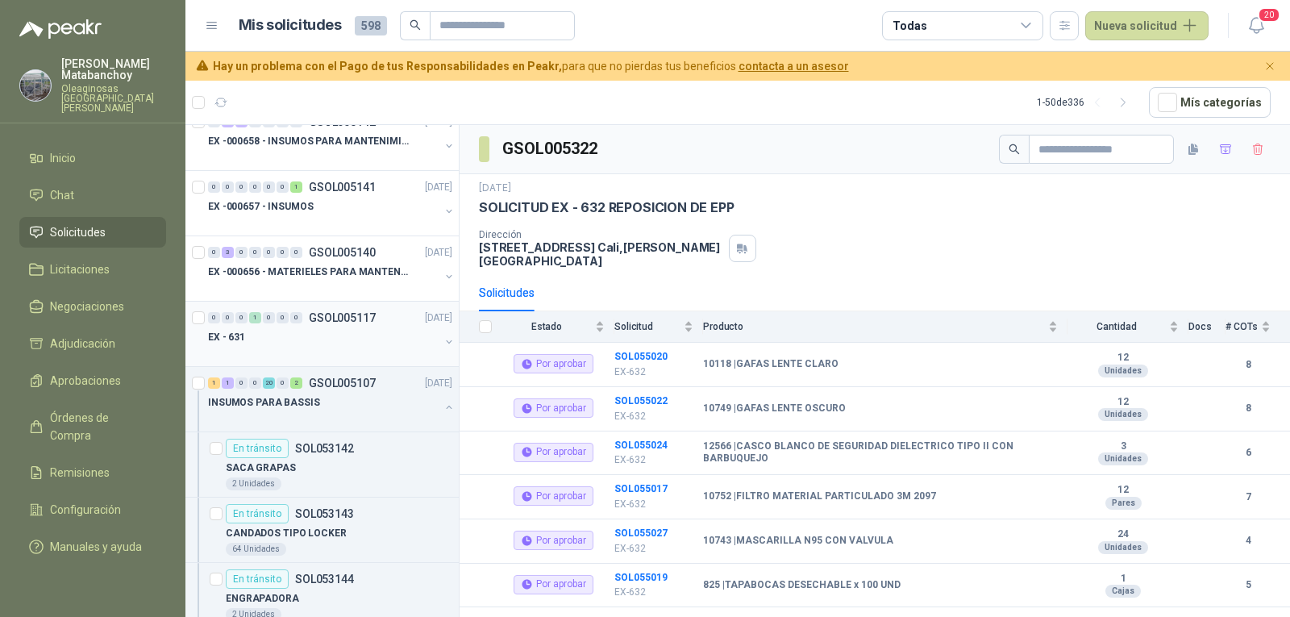
scroll to position [564, 0]
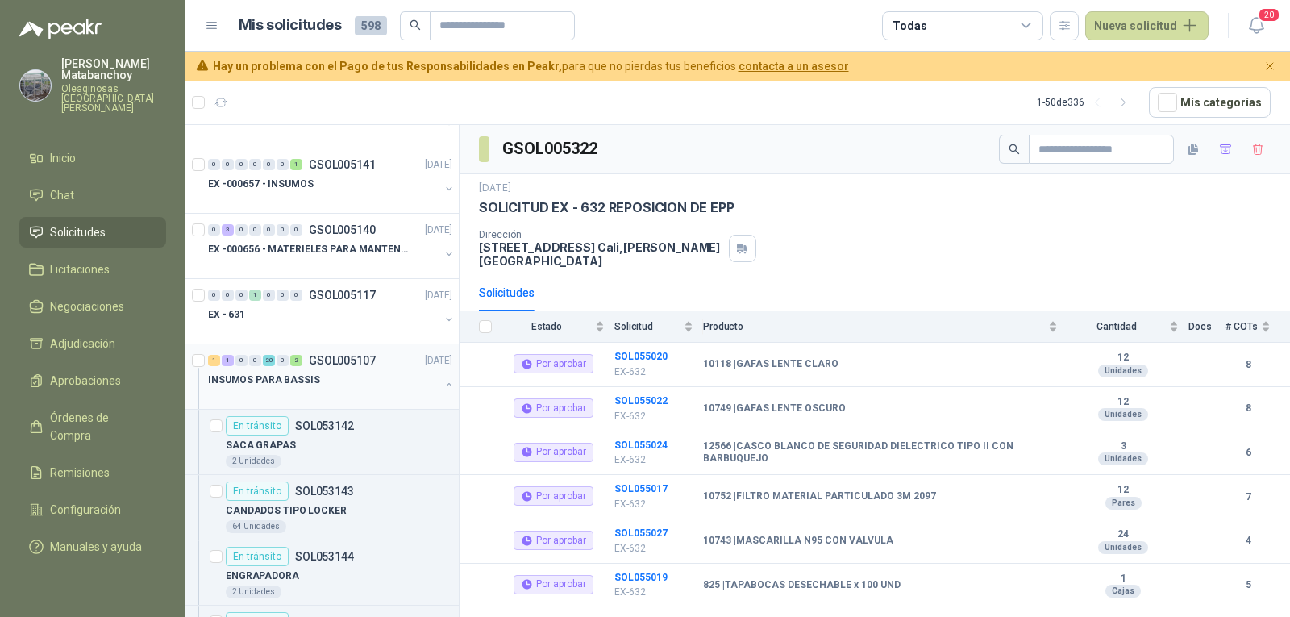
click at [442, 384] on button "button" at bounding box center [448, 384] width 13 height 13
